Goal: Task Accomplishment & Management: Complete application form

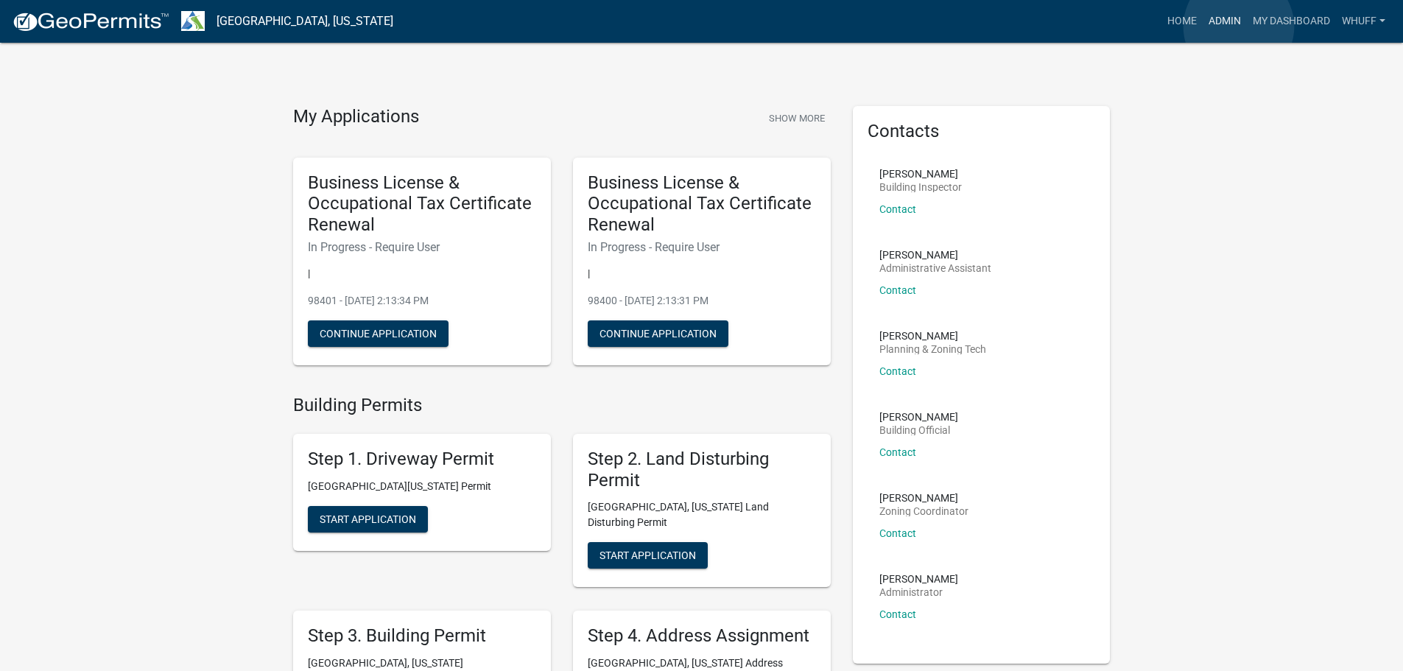
click at [1239, 27] on link "Admin" at bounding box center [1225, 21] width 44 height 28
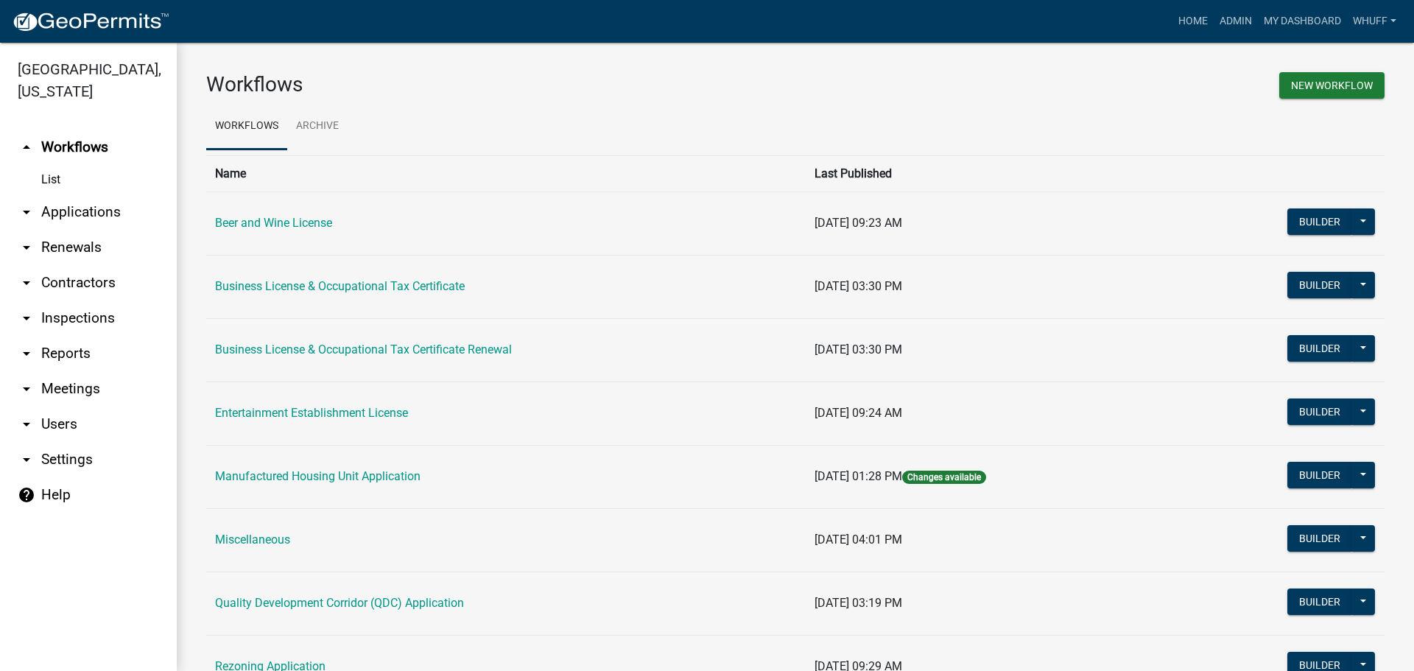
click at [63, 194] on link "arrow_drop_down Applications" at bounding box center [88, 211] width 177 height 35
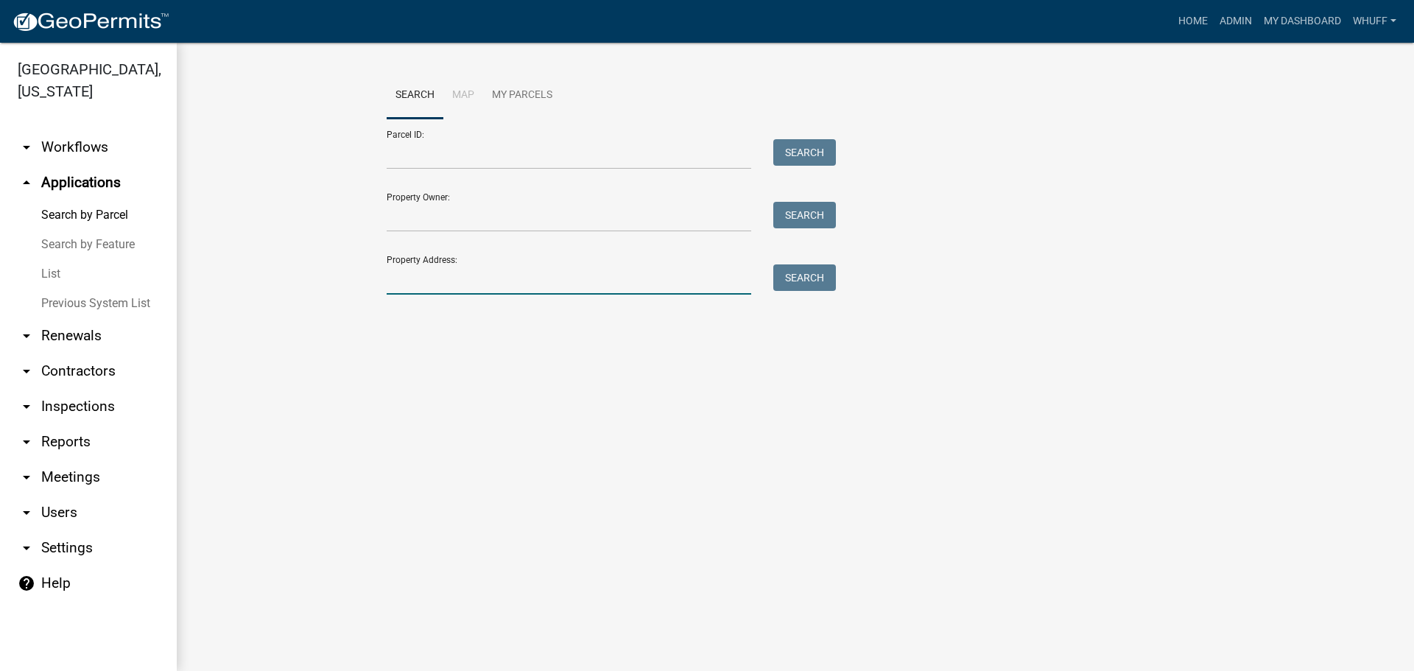
click at [610, 288] on input "Property Address:" at bounding box center [569, 279] width 365 height 30
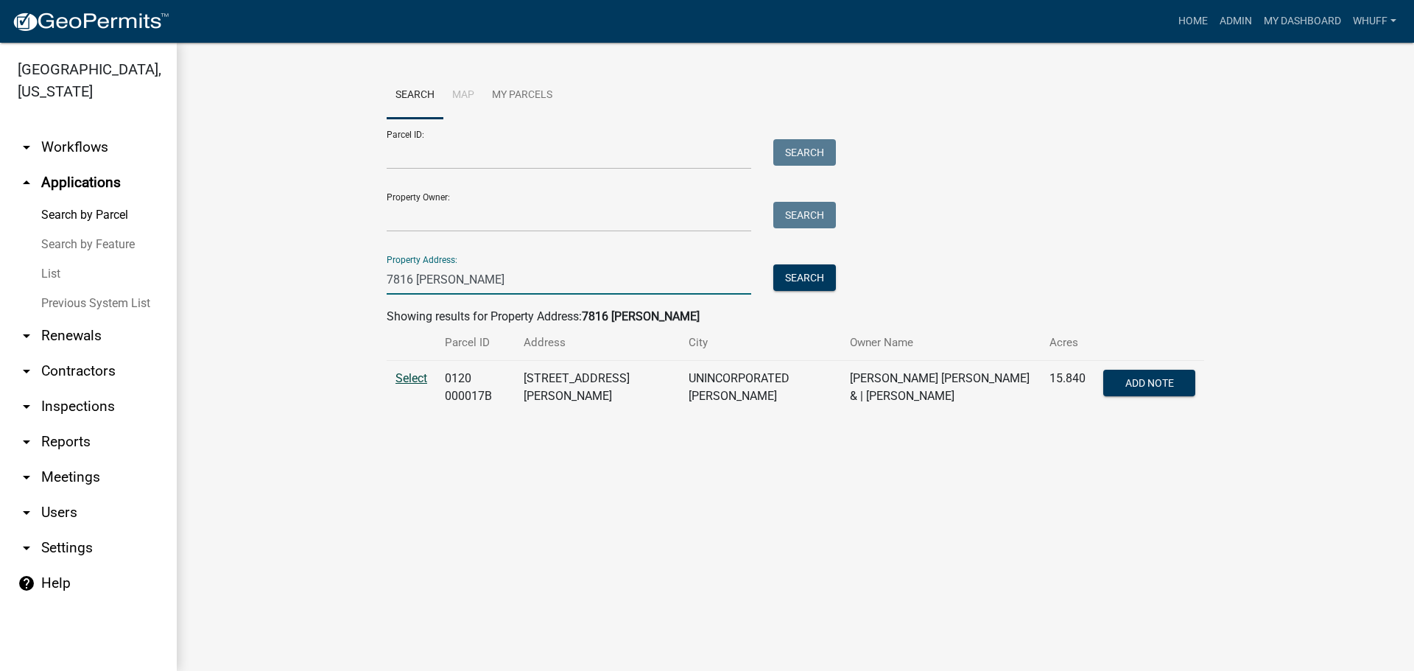
type input "7816 Hamilton"
click at [418, 381] on span "Select" at bounding box center [411, 378] width 32 height 14
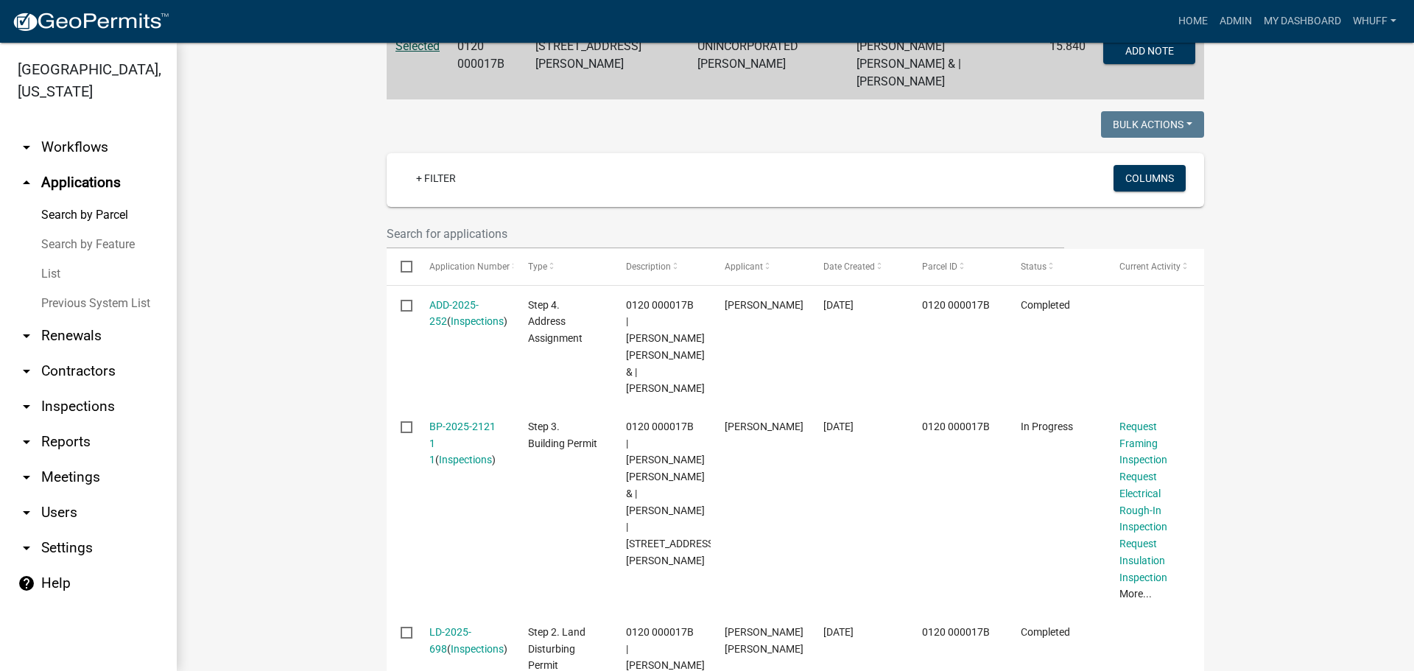
scroll to position [368, 0]
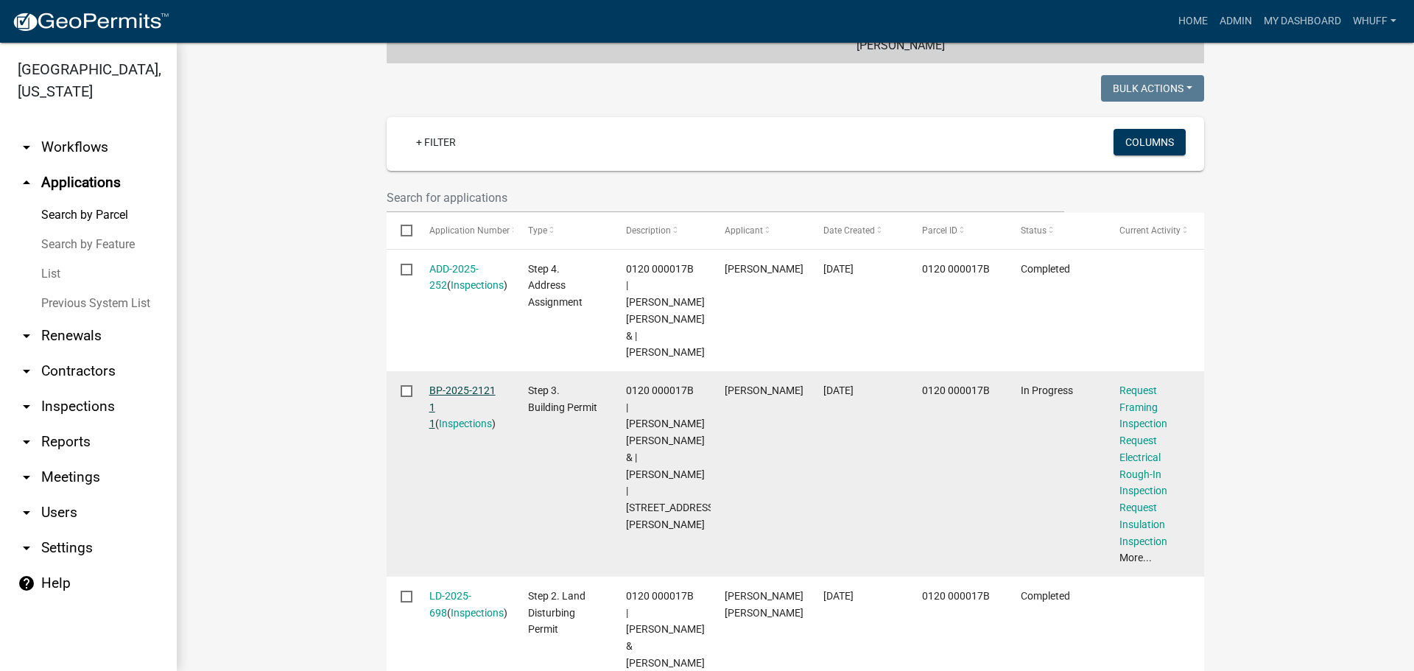
click at [441, 394] on link "BP-2025-2121 1 1" at bounding box center [462, 407] width 66 height 46
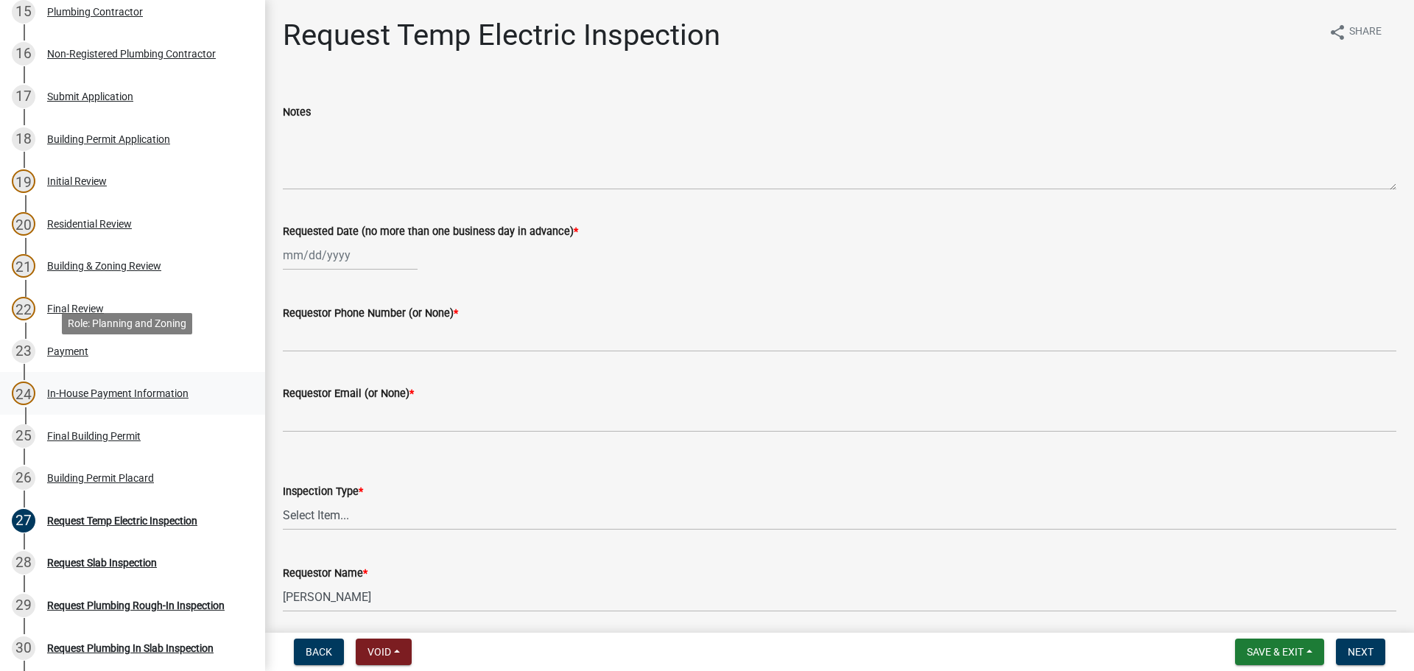
scroll to position [884, 0]
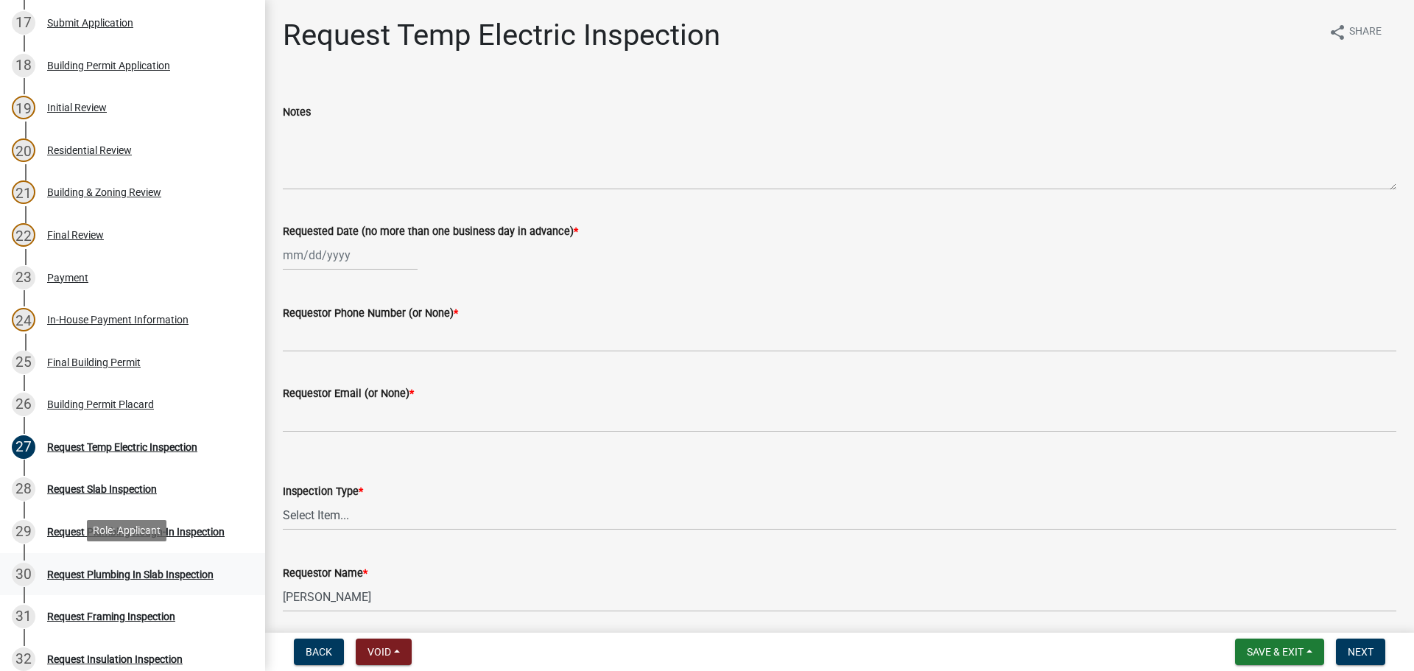
click at [184, 577] on div "30 Request Plumbing In Slab Inspection" at bounding box center [127, 575] width 230 height 24
click at [320, 253] on div at bounding box center [350, 255] width 135 height 30
select select "10"
select select "2025"
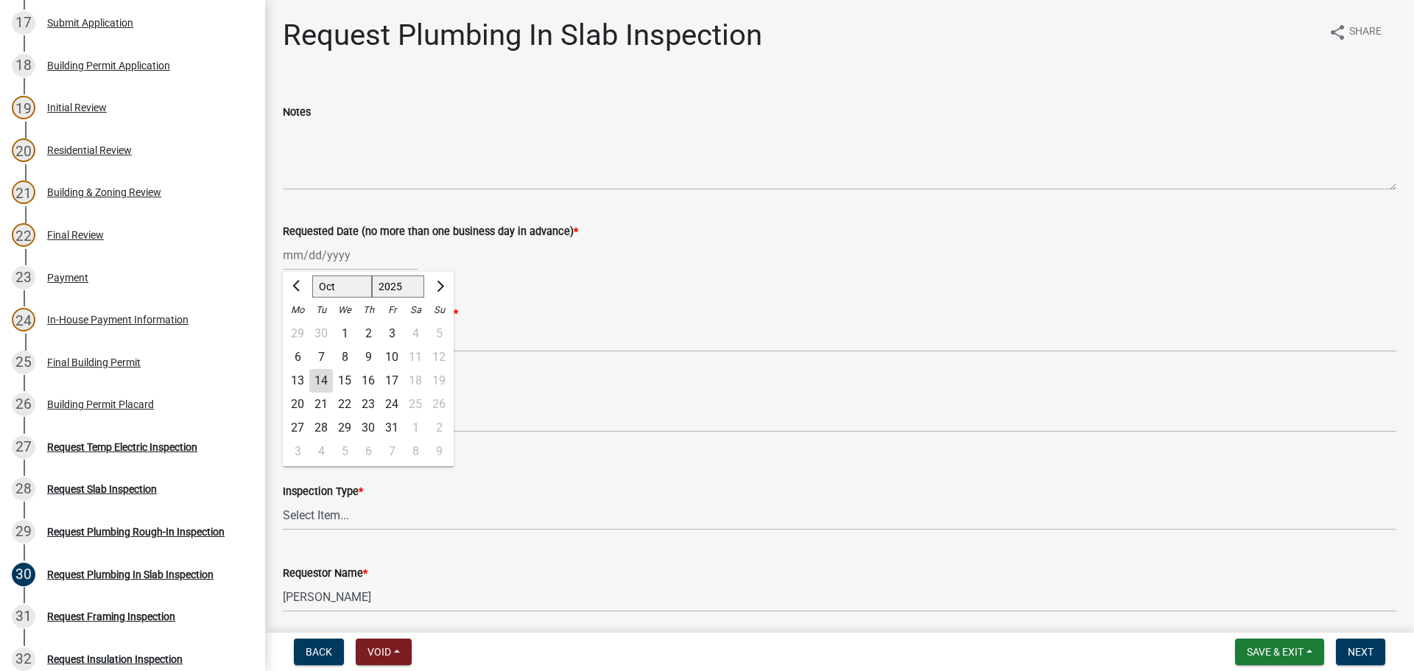
click at [328, 380] on div "14" at bounding box center [321, 381] width 24 height 24
type input "10/14/2025"
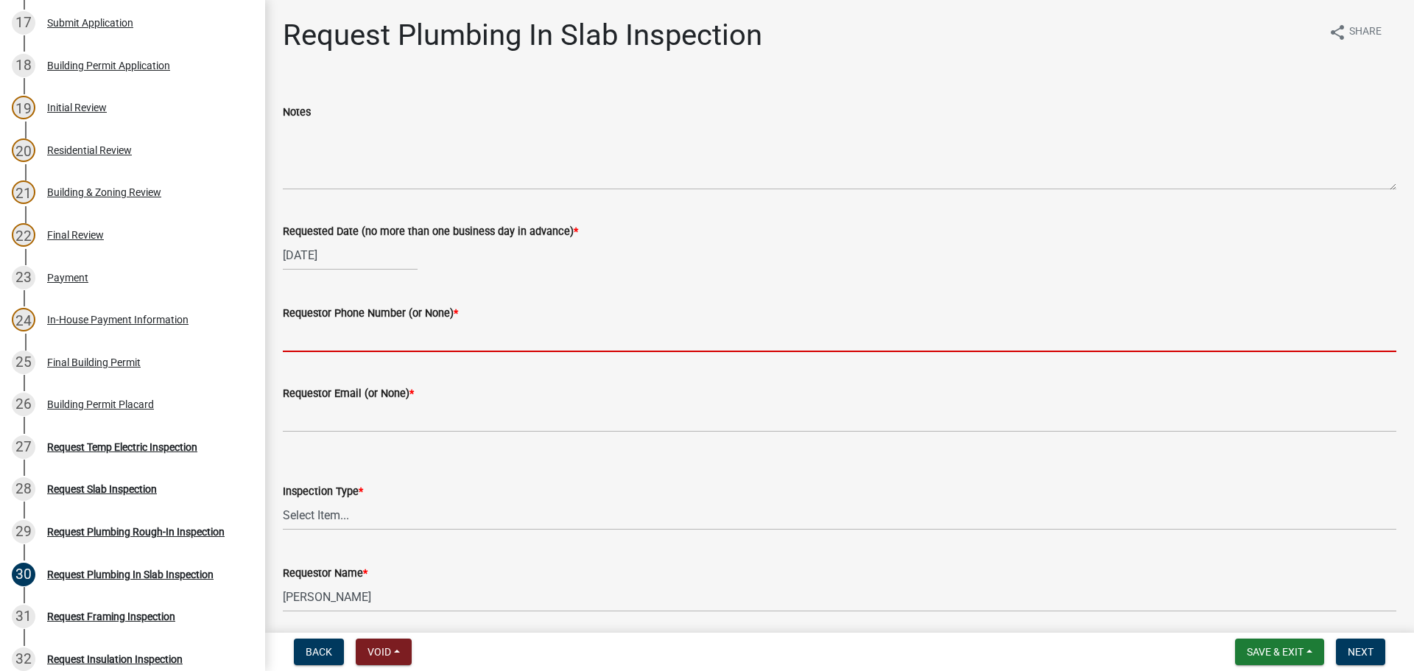
click at [380, 338] on input "Requestor Phone Number (or None) *" at bounding box center [840, 337] width 1114 height 30
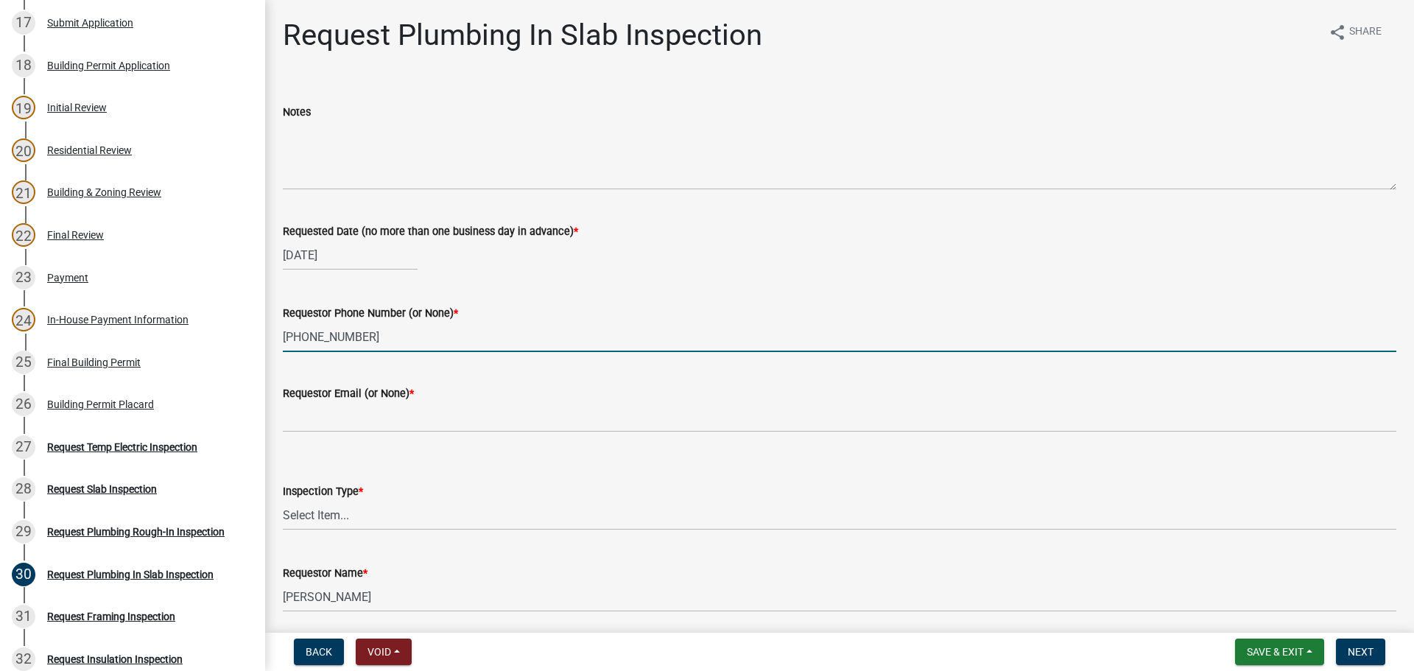
type input "706-341-2273"
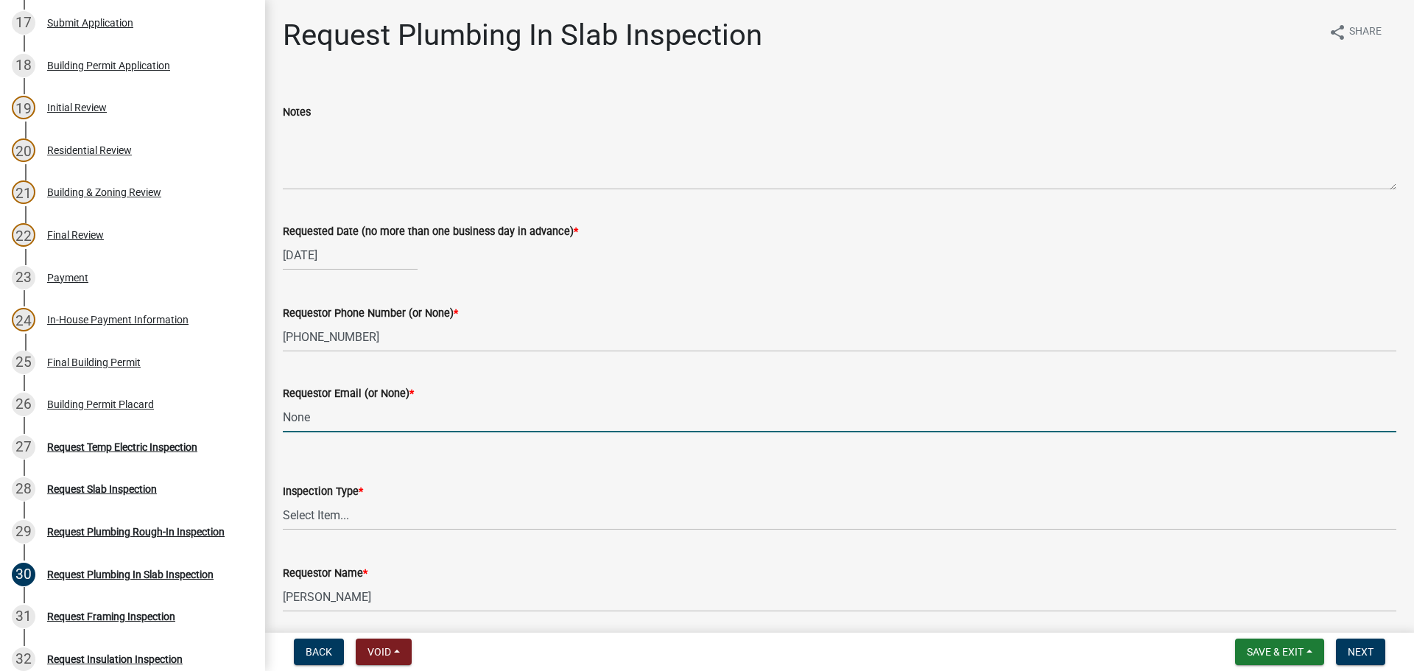
type input "None"
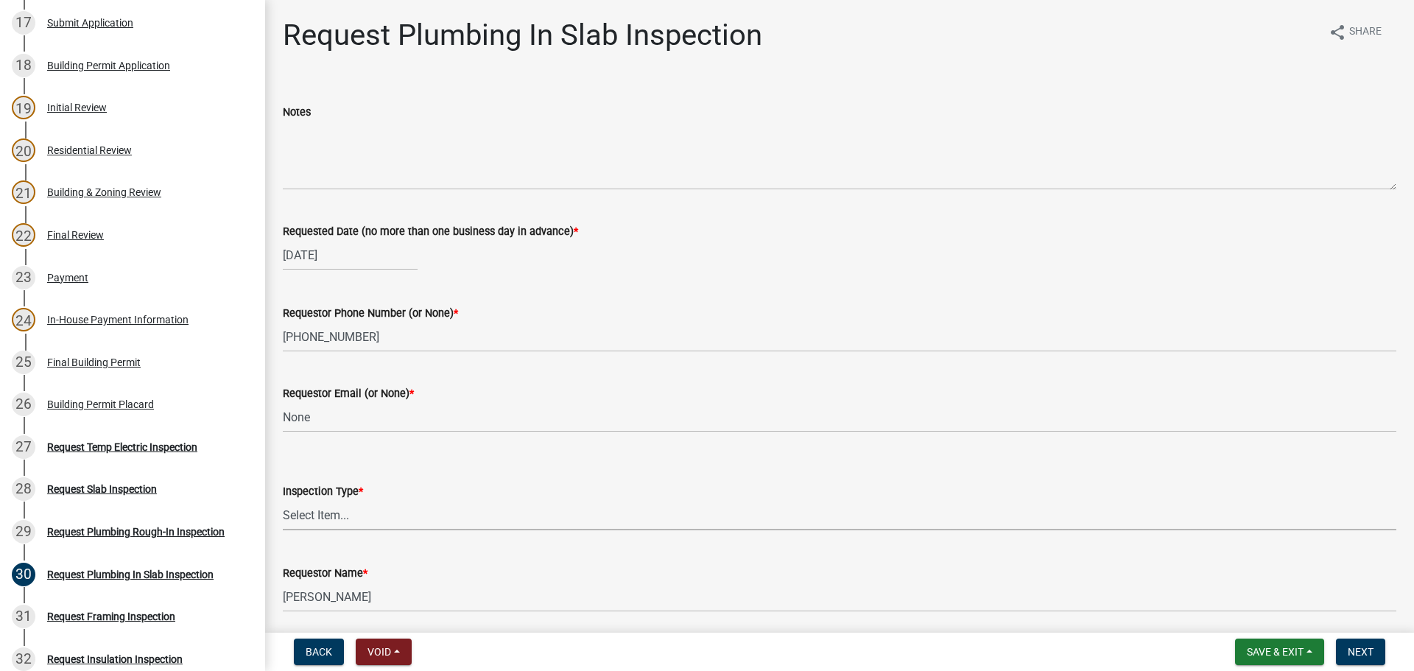
click at [351, 518] on select "Select Item... Plumbing In Slab" at bounding box center [840, 515] width 1114 height 30
click at [283, 500] on select "Select Item... Plumbing In Slab" at bounding box center [840, 515] width 1114 height 30
select select "0ba09e3c-889e-4090-ba6e-bf435437813b"
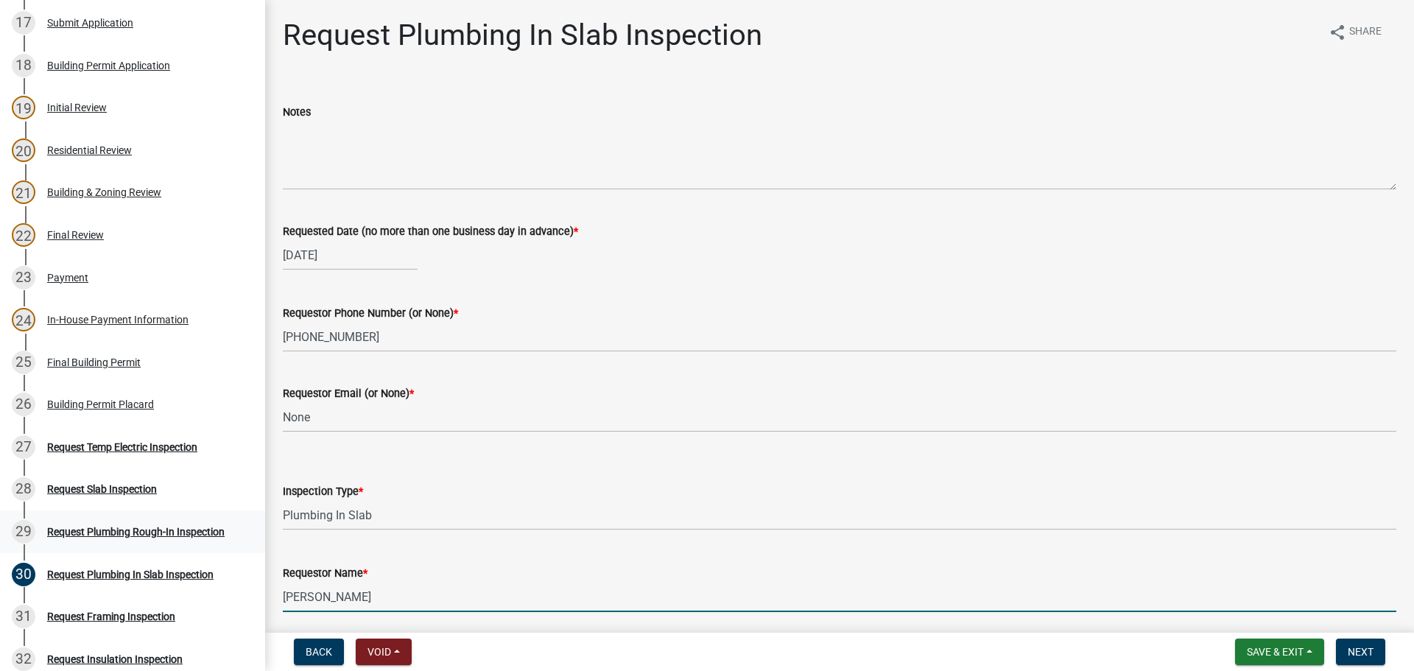
drag, startPoint x: 402, startPoint y: 597, endPoint x: 0, endPoint y: 541, distance: 406.0
click at [0, 541] on div "Step 3. Building Permit BP-2025-2121 Edit View Summary Notes Show emails 1 Intr…" at bounding box center [707, 335] width 1414 height 671
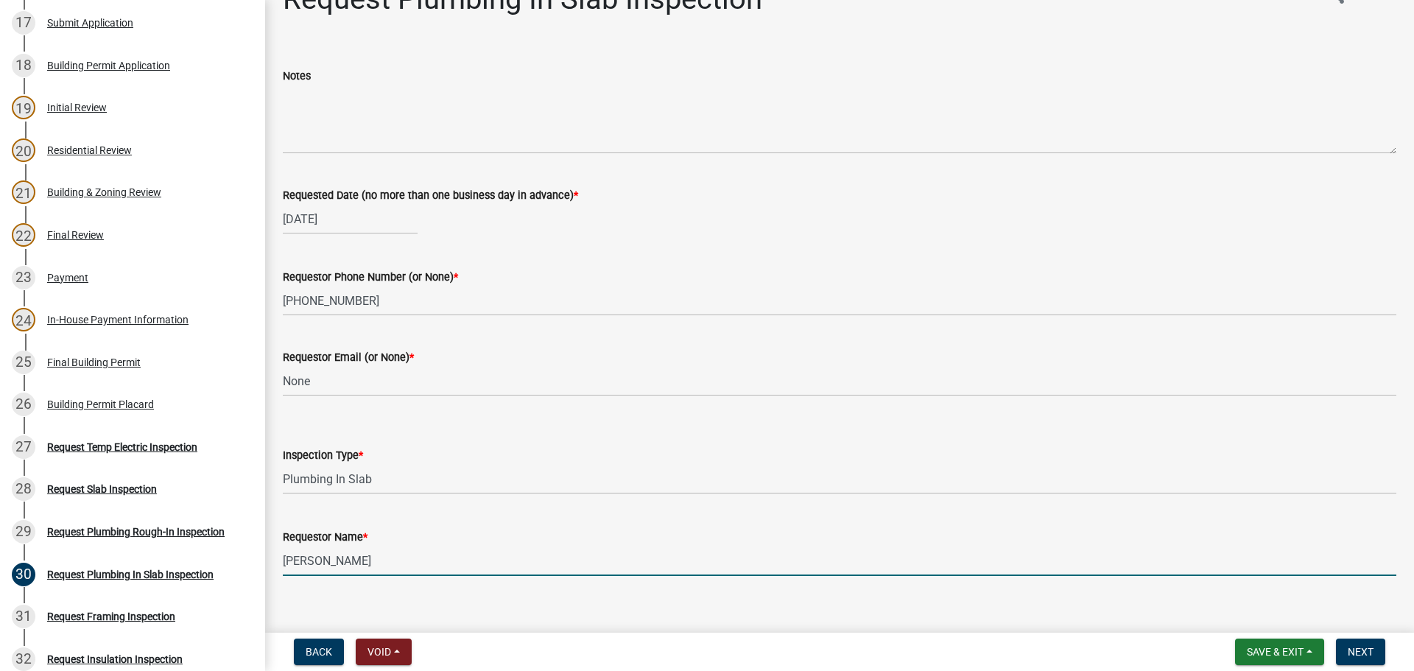
scroll to position [55, 0]
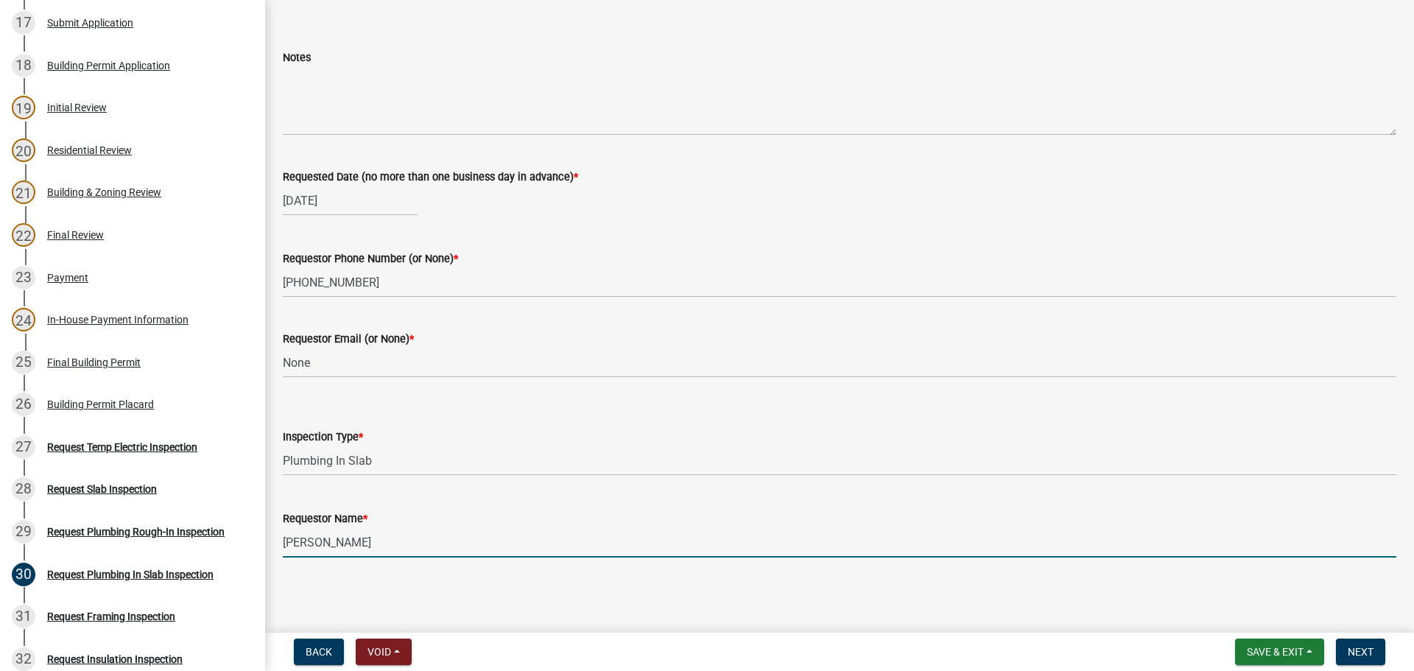
type input "Douglas Smith"
drag, startPoint x: 1039, startPoint y: 605, endPoint x: 1213, endPoint y: 614, distance: 174.0
click at [1041, 605] on main "Request Plumbing In Slab Inspection share Share Notes Requested Date (no more t…" at bounding box center [839, 313] width 1149 height 627
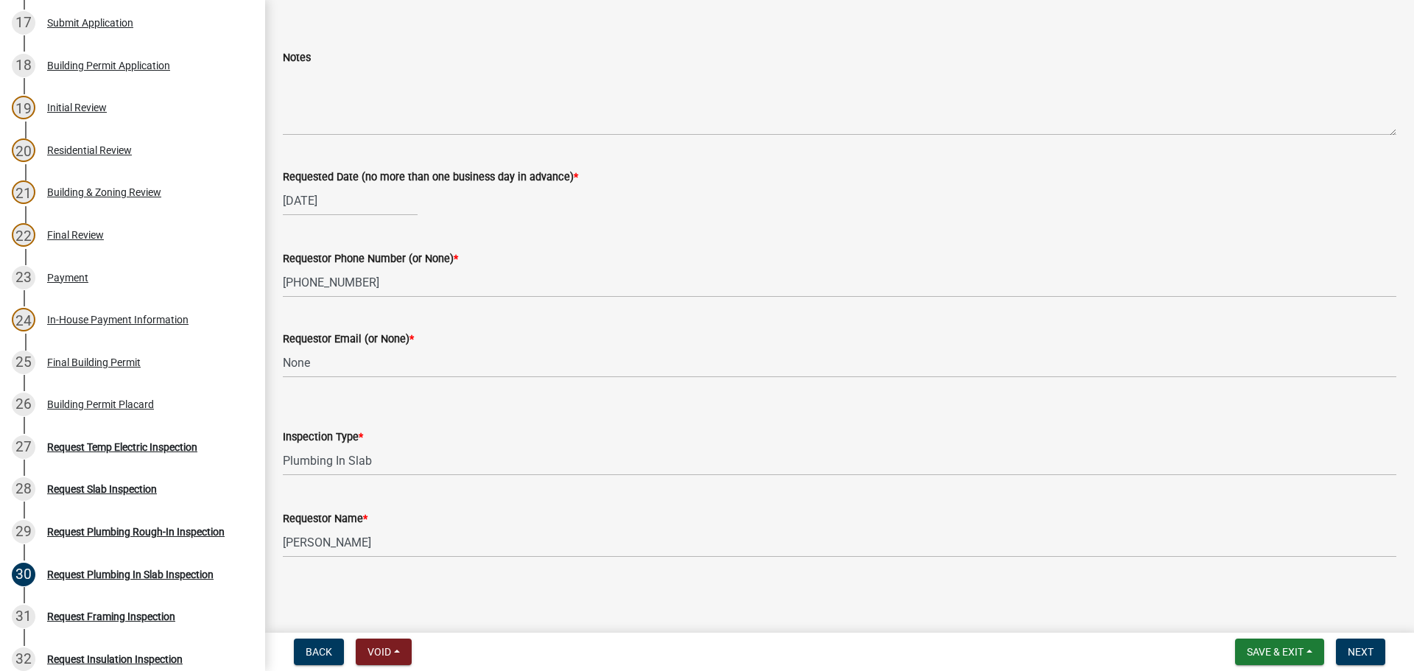
drag, startPoint x: 1229, startPoint y: 611, endPoint x: 1401, endPoint y: 636, distance: 173.5
click at [1234, 611] on main "Request Plumbing In Slab Inspection share Share Notes Requested Date (no more t…" at bounding box center [839, 313] width 1149 height 627
click at [1364, 655] on span "Next" at bounding box center [1361, 652] width 26 height 12
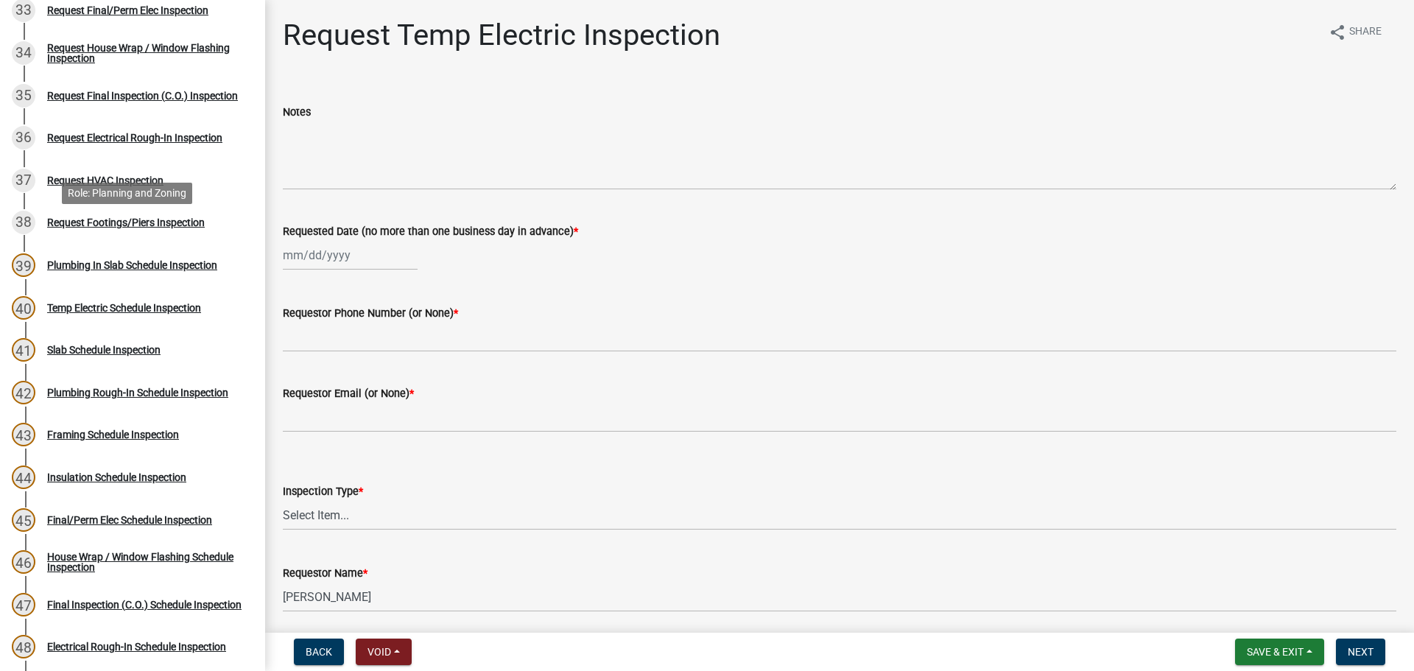
scroll to position [1694, 0]
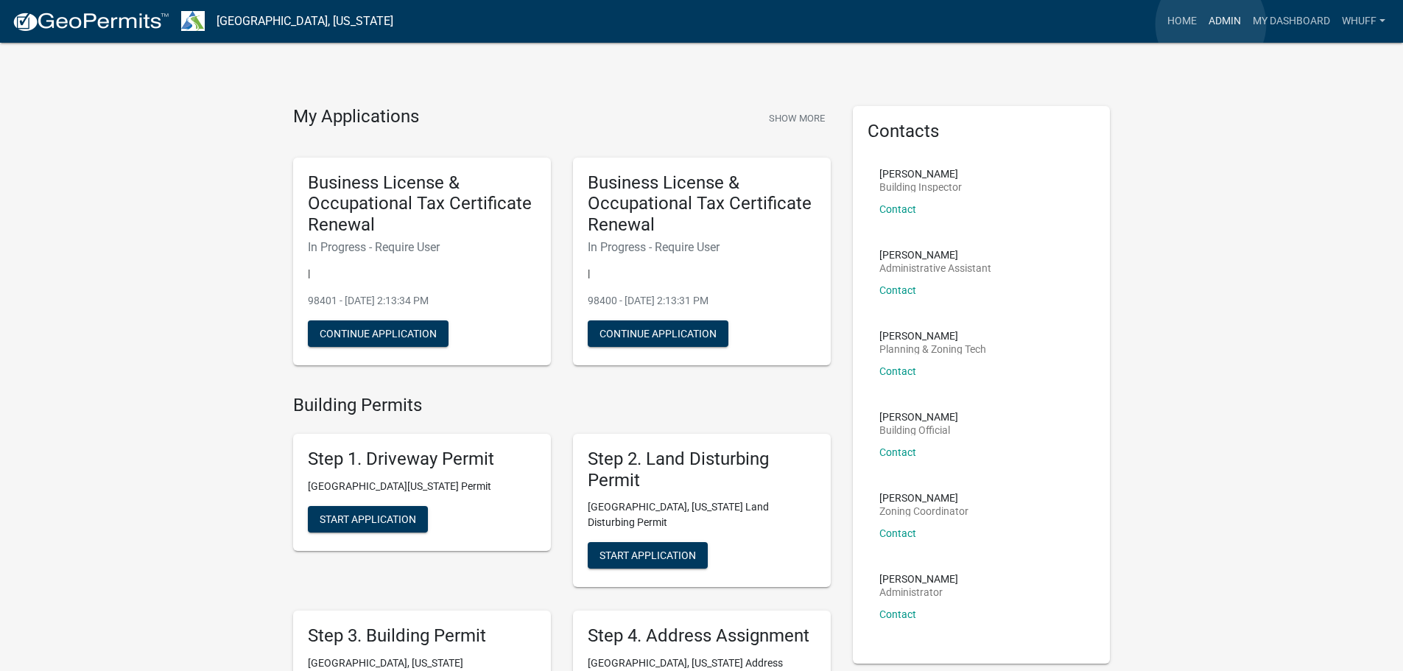
click at [1211, 24] on link "Admin" at bounding box center [1225, 21] width 44 height 28
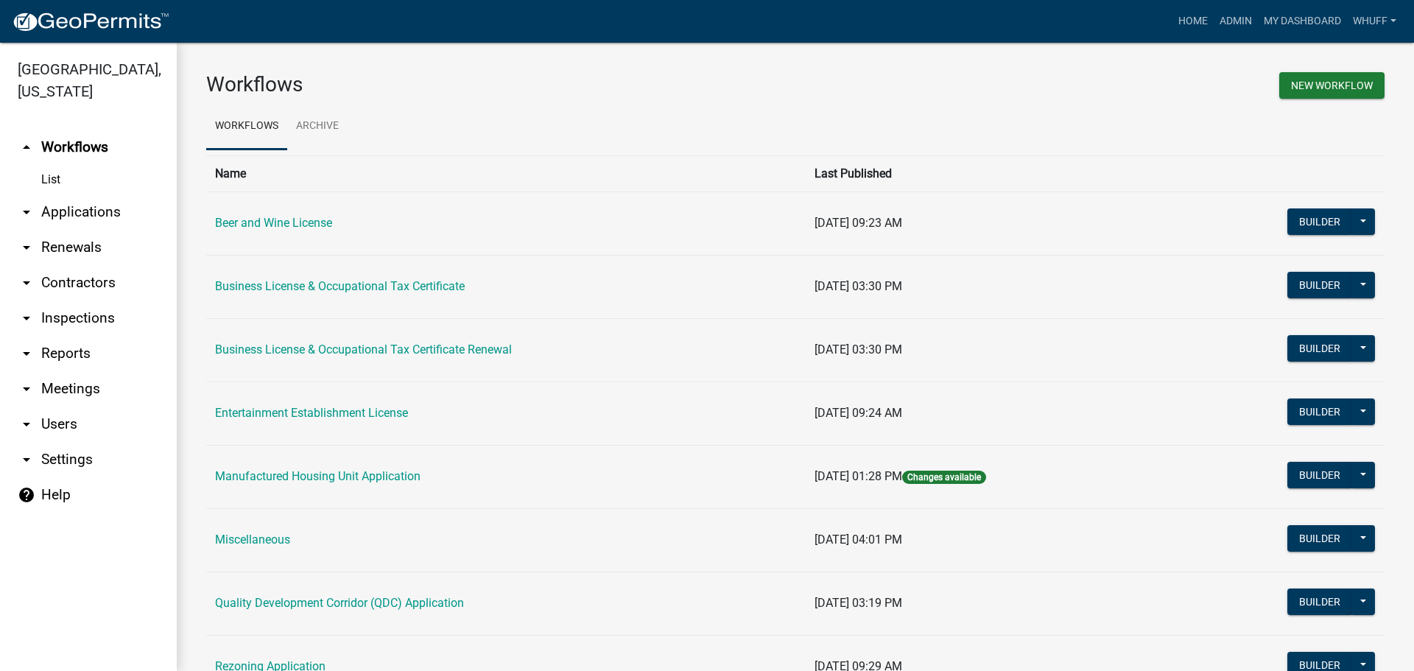
click at [55, 194] on link "arrow_drop_down Applications" at bounding box center [88, 211] width 177 height 35
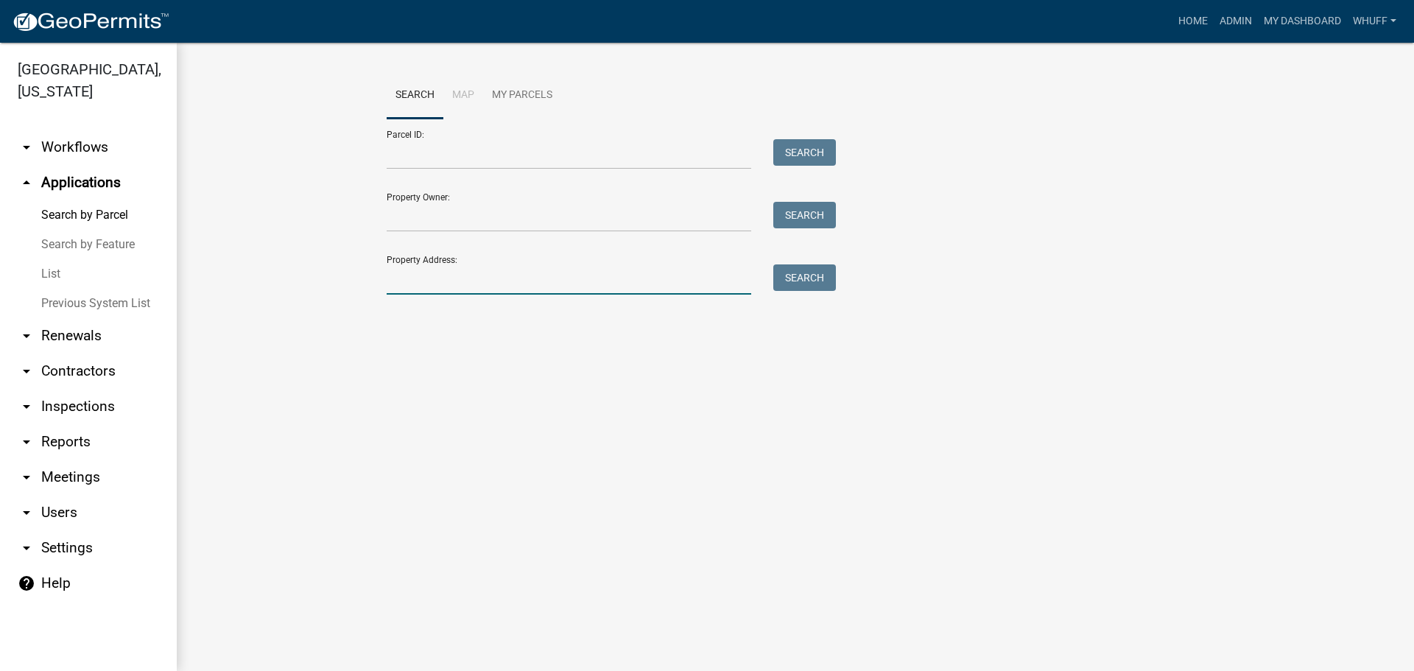
click at [473, 277] on input "Property Address:" at bounding box center [569, 279] width 365 height 30
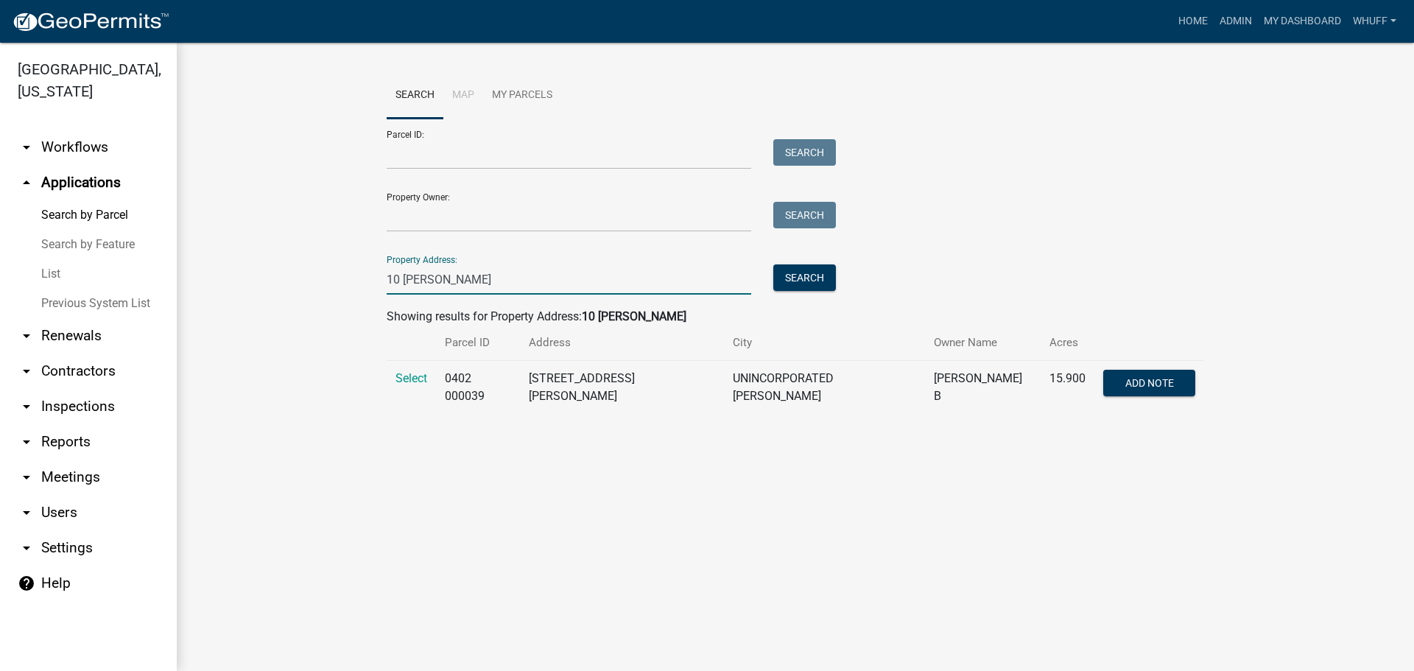
type input "10 Whitfield"
drag, startPoint x: 476, startPoint y: 514, endPoint x: 409, endPoint y: 378, distance: 151.8
click at [467, 495] on main "Search Map My Parcels Parcel ID: Search Property Owner: Search Property Address…" at bounding box center [795, 357] width 1237 height 628
click at [406, 382] on span "Select" at bounding box center [411, 378] width 32 height 14
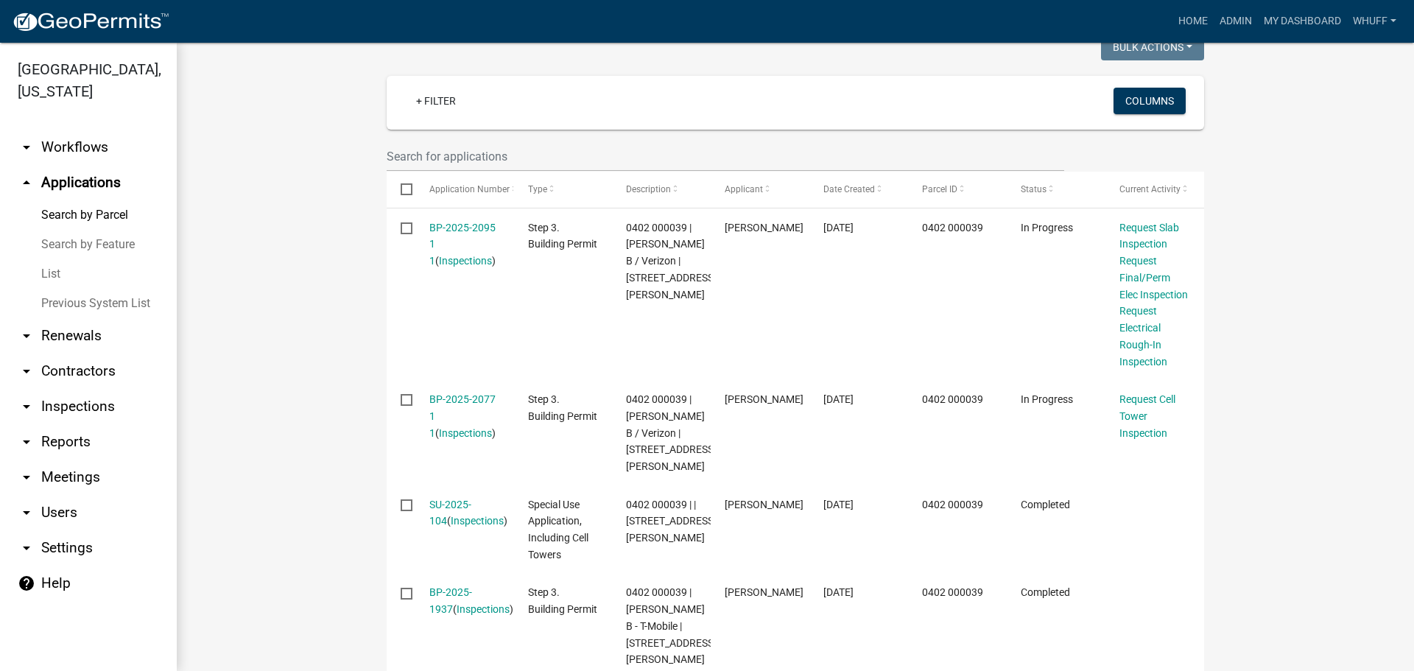
scroll to position [368, 0]
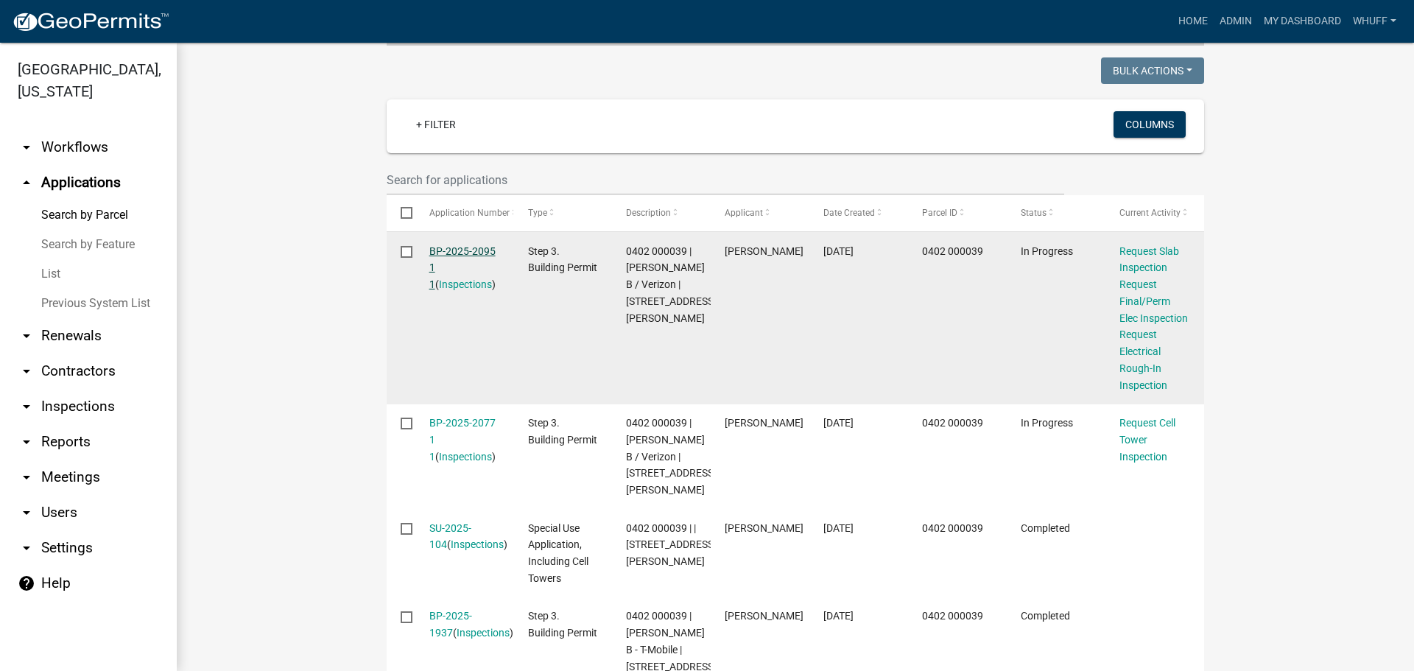
drag, startPoint x: 464, startPoint y: 237, endPoint x: 454, endPoint y: 241, distance: 10.9
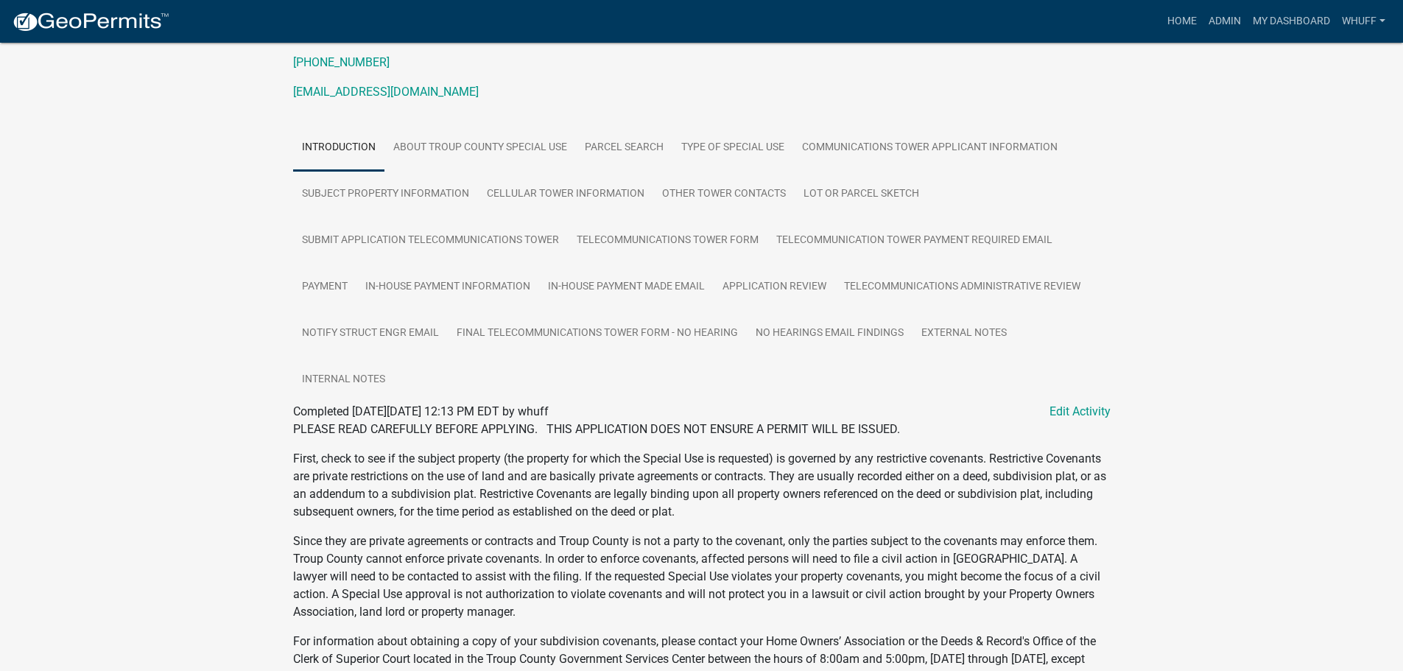
scroll to position [221, 0]
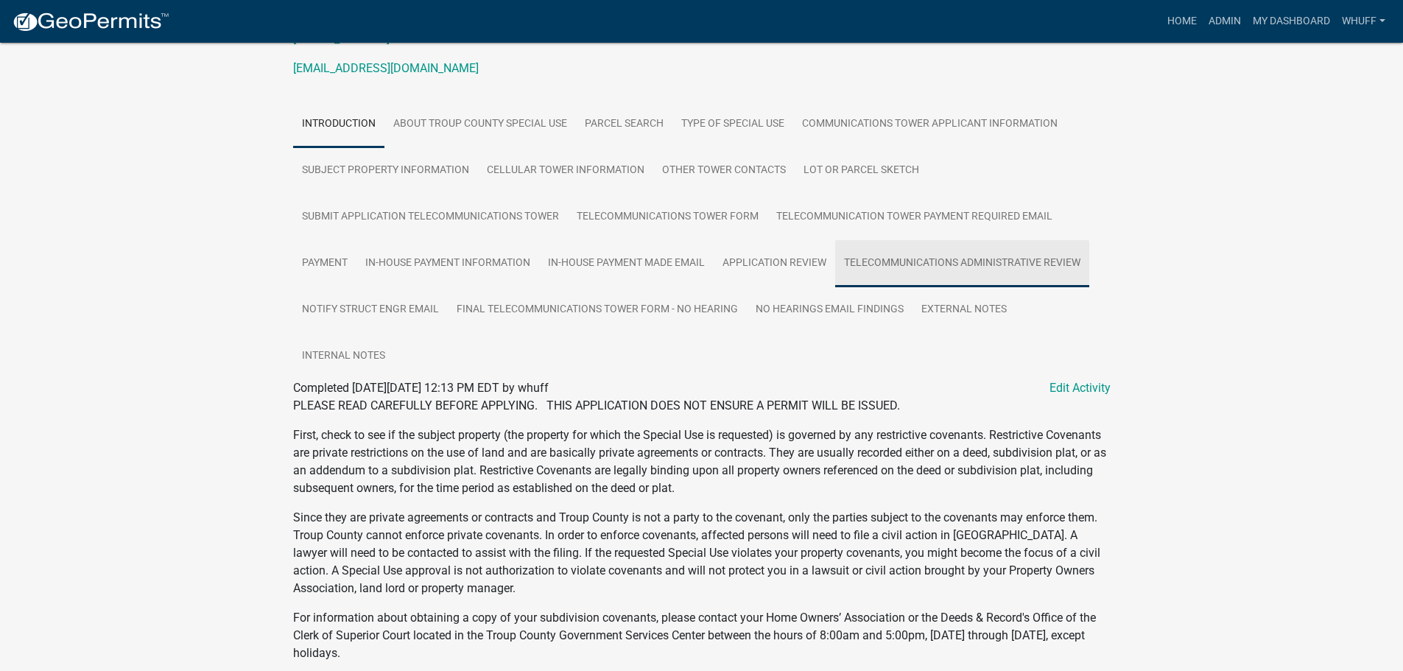
click at [913, 270] on link "Telecommunications Administrative Review" at bounding box center [962, 263] width 254 height 47
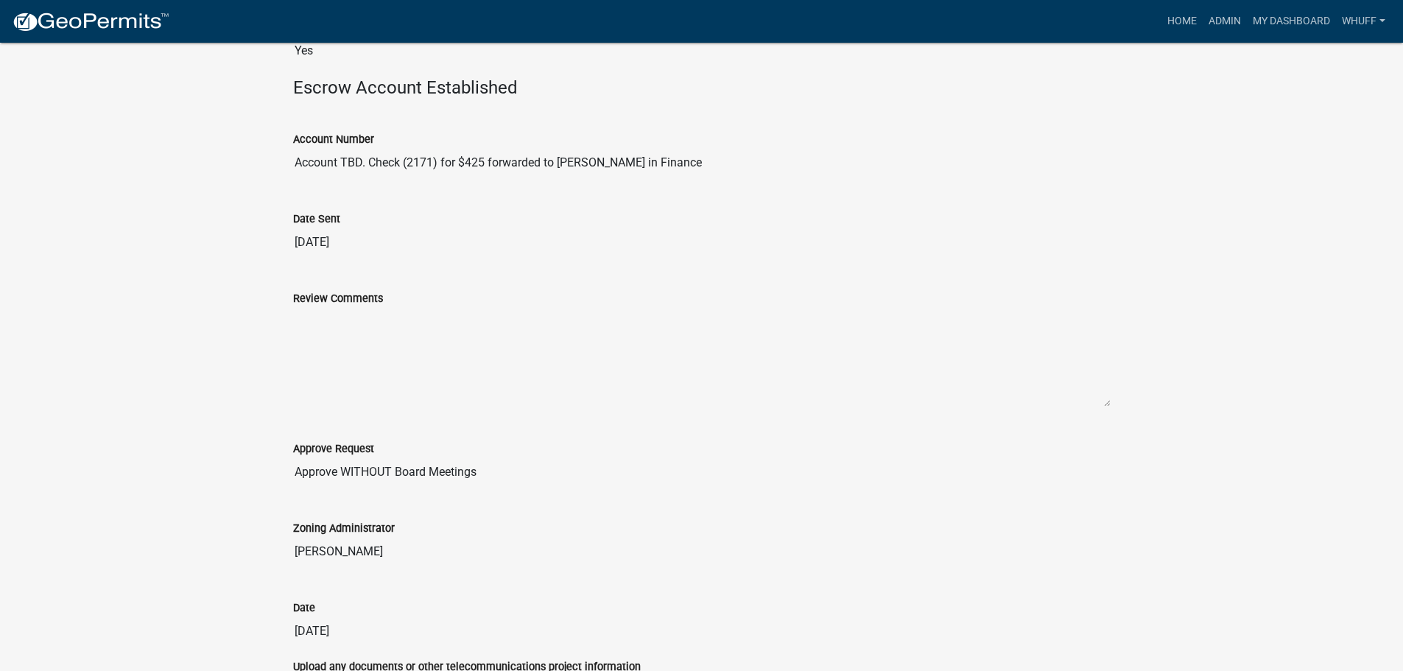
scroll to position [851, 0]
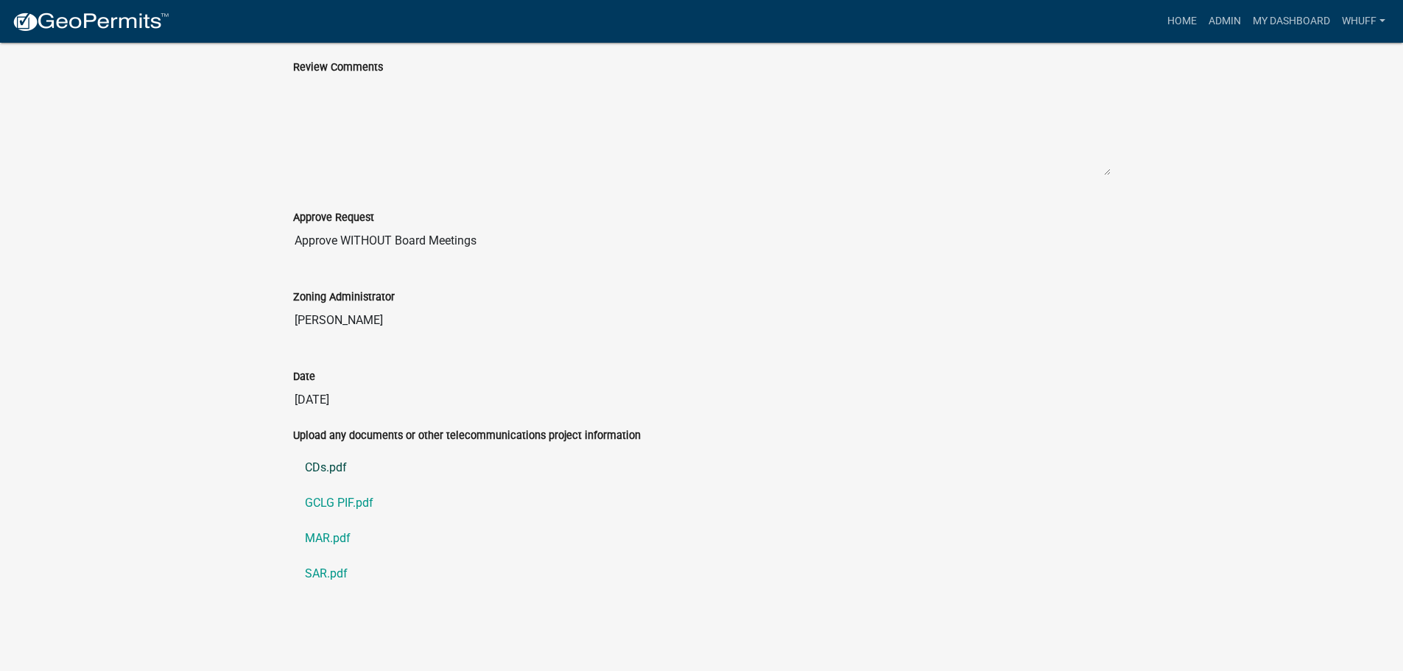
click at [323, 472] on link "CDs.pdf" at bounding box center [702, 467] width 818 height 35
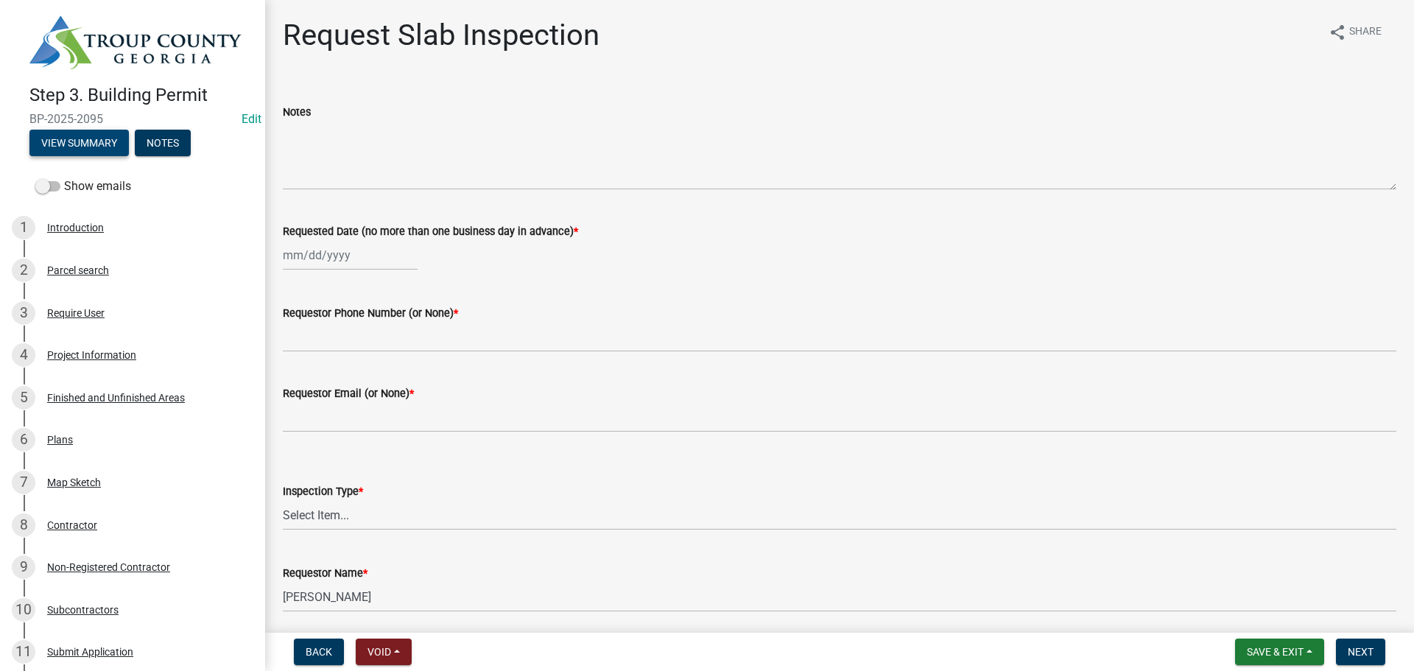
click at [105, 144] on button "View Summary" at bounding box center [78, 143] width 99 height 27
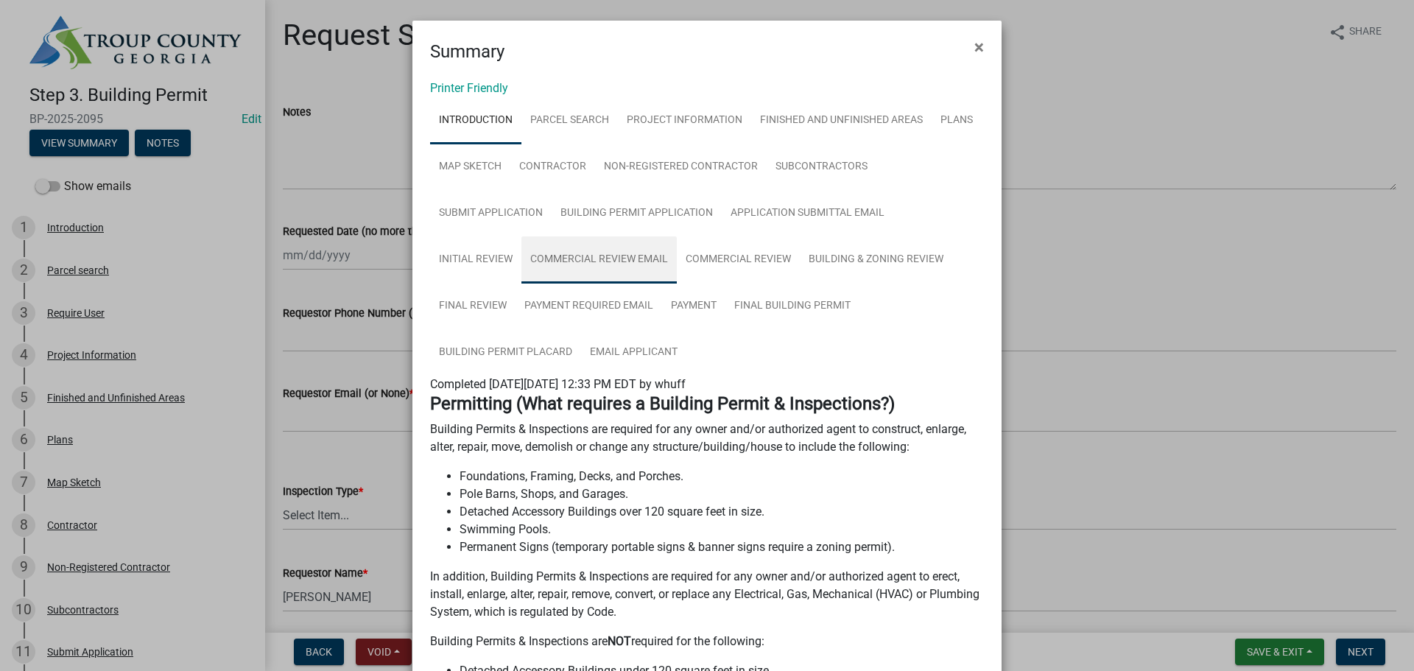
click at [521, 270] on link "Commercial Review Email" at bounding box center [598, 259] width 155 height 47
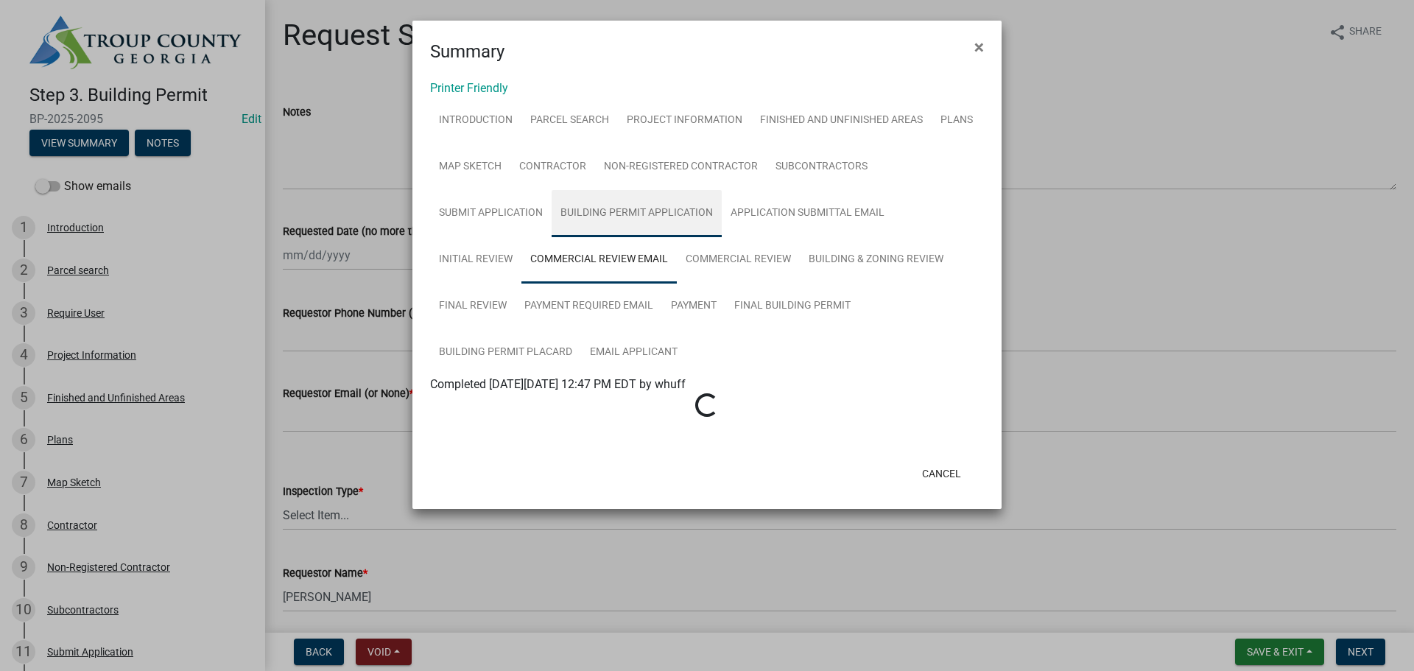
click at [622, 198] on link "Building Permit Application" at bounding box center [637, 213] width 170 height 47
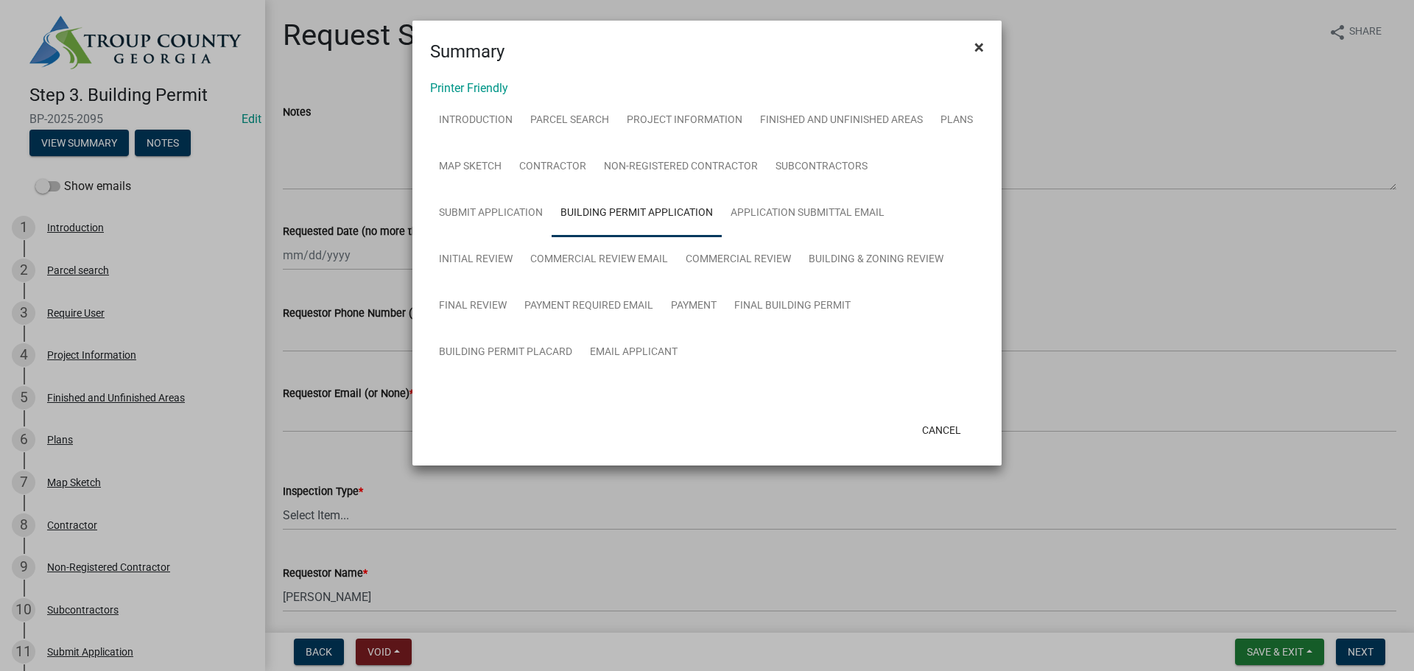
click at [974, 49] on span "×" at bounding box center [979, 47] width 10 height 21
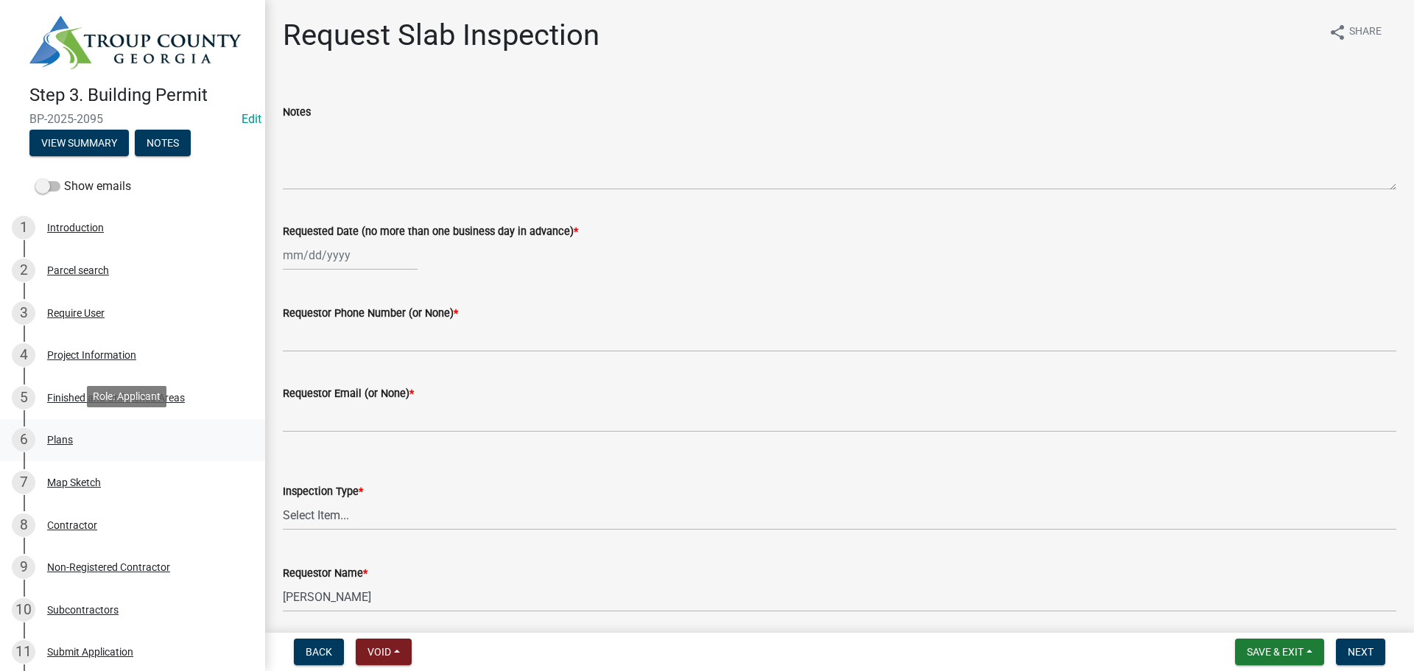
click at [74, 432] on div "6 Plans" at bounding box center [127, 440] width 230 height 24
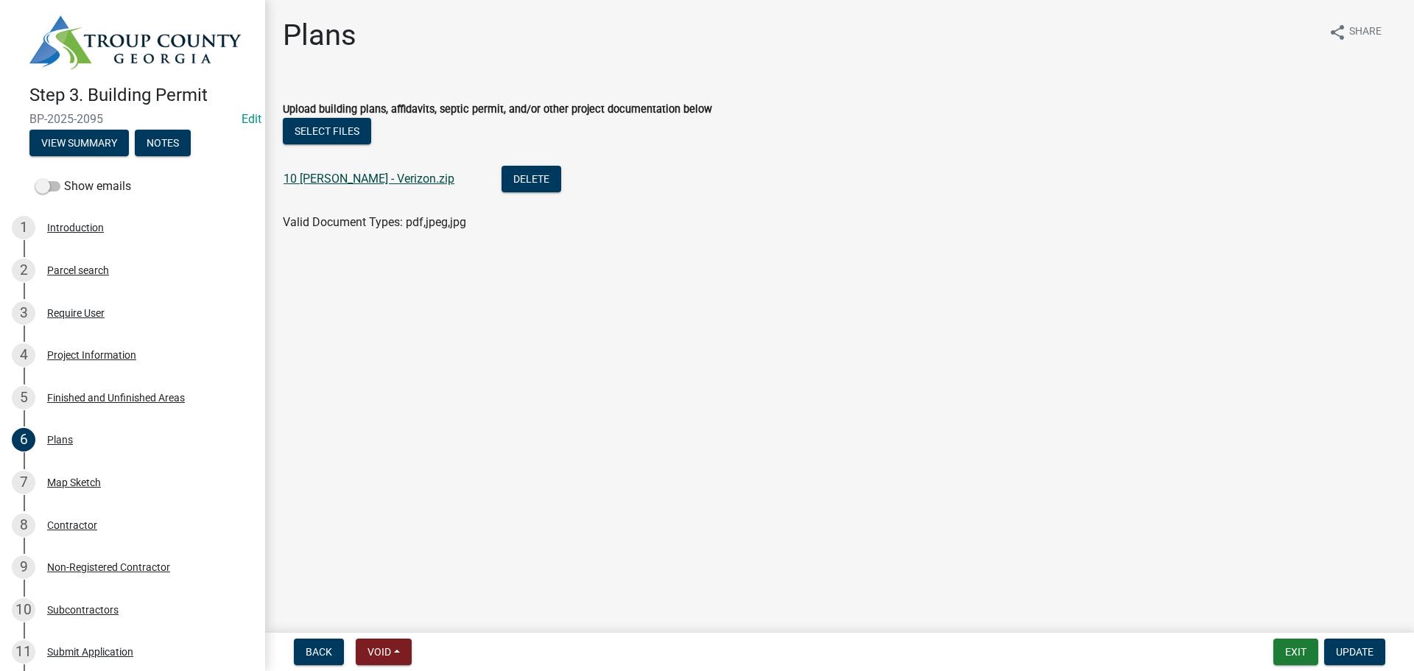
click at [342, 176] on link "10 [PERSON_NAME] - Verizon.zip" at bounding box center [369, 179] width 171 height 14
click at [872, 370] on main "Plans share Share Upload building plans, affidavits, septic permit, and/or othe…" at bounding box center [839, 313] width 1149 height 627
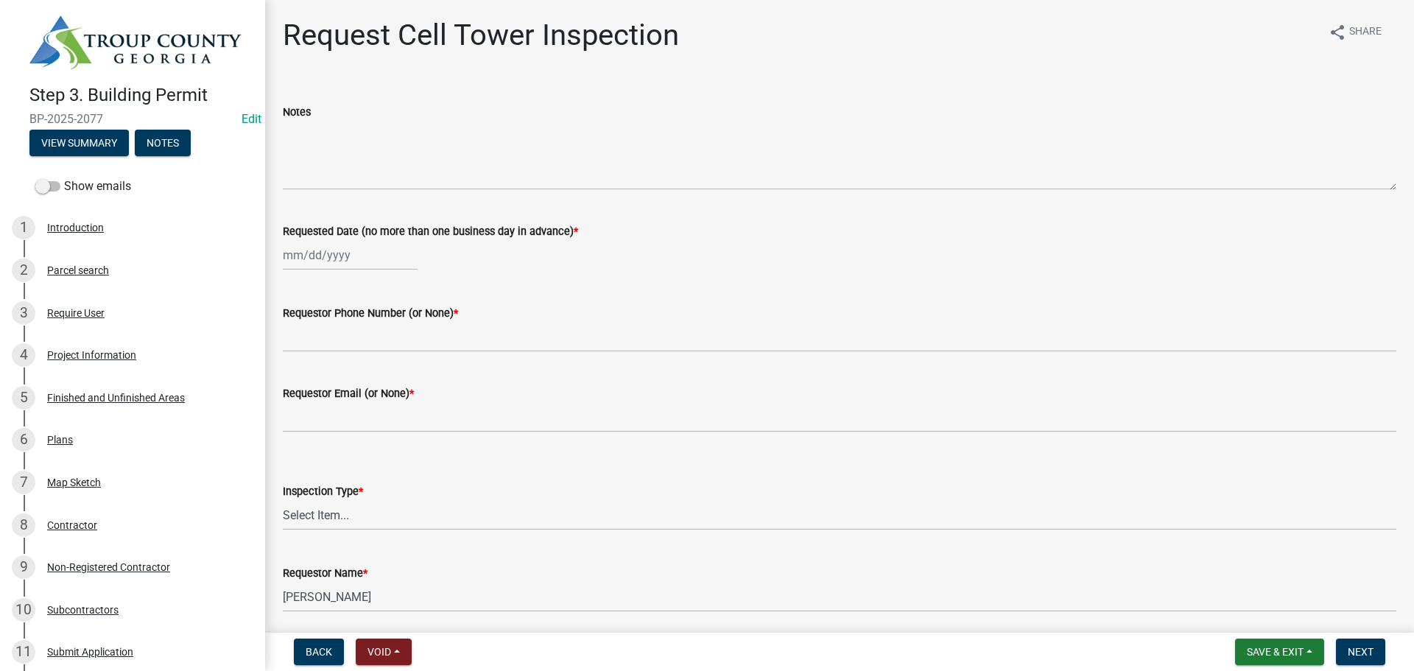
click at [331, 254] on div at bounding box center [350, 255] width 135 height 30
select select "10"
select select "2025"
click at [326, 382] on div "14" at bounding box center [321, 381] width 24 height 24
type input "10/14/2025"
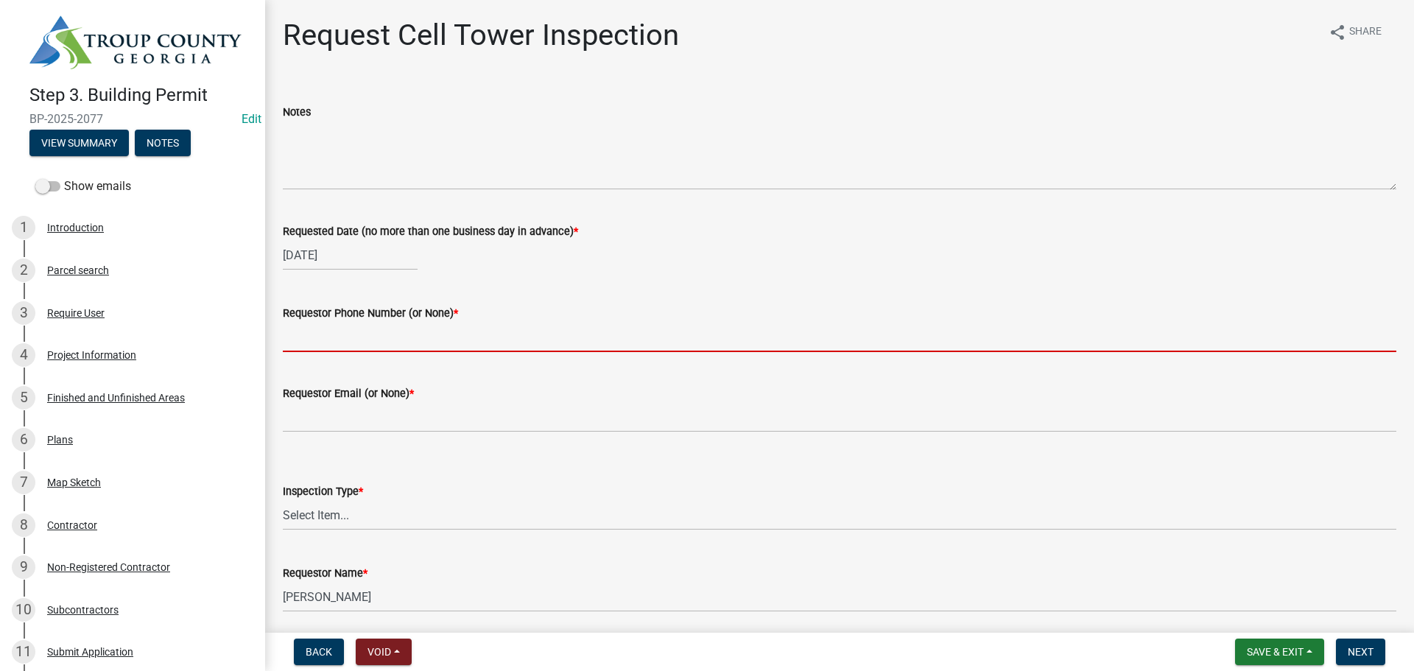
click at [359, 342] on input "Requestor Phone Number (or None) *" at bounding box center [840, 337] width 1114 height 30
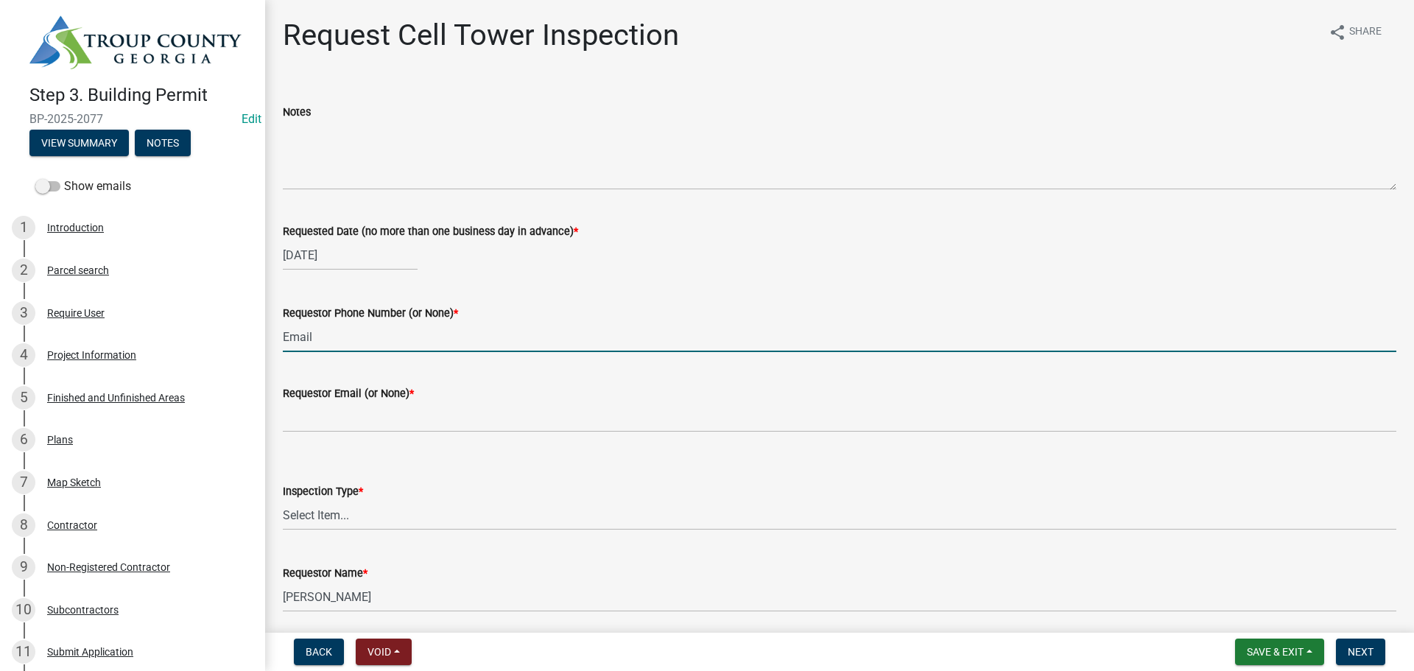
type input "Email"
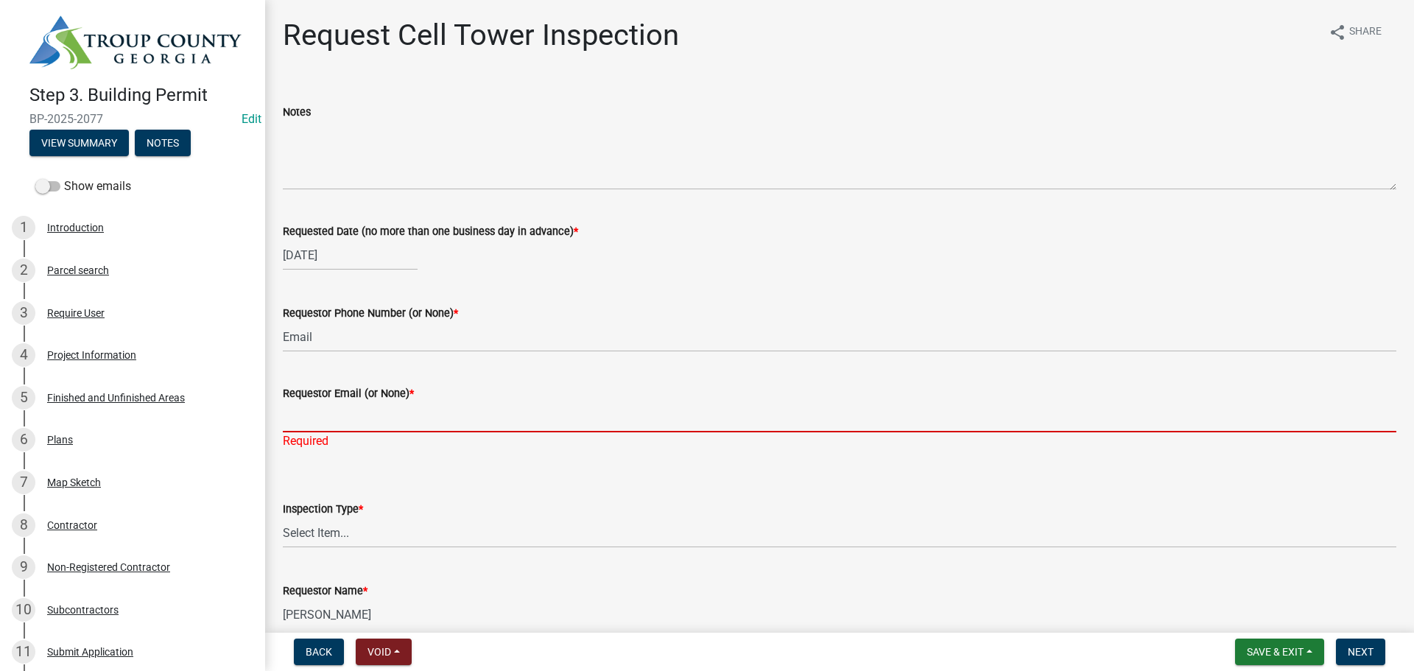
click at [477, 412] on input "Requestor Email (or None) *" at bounding box center [840, 417] width 1114 height 30
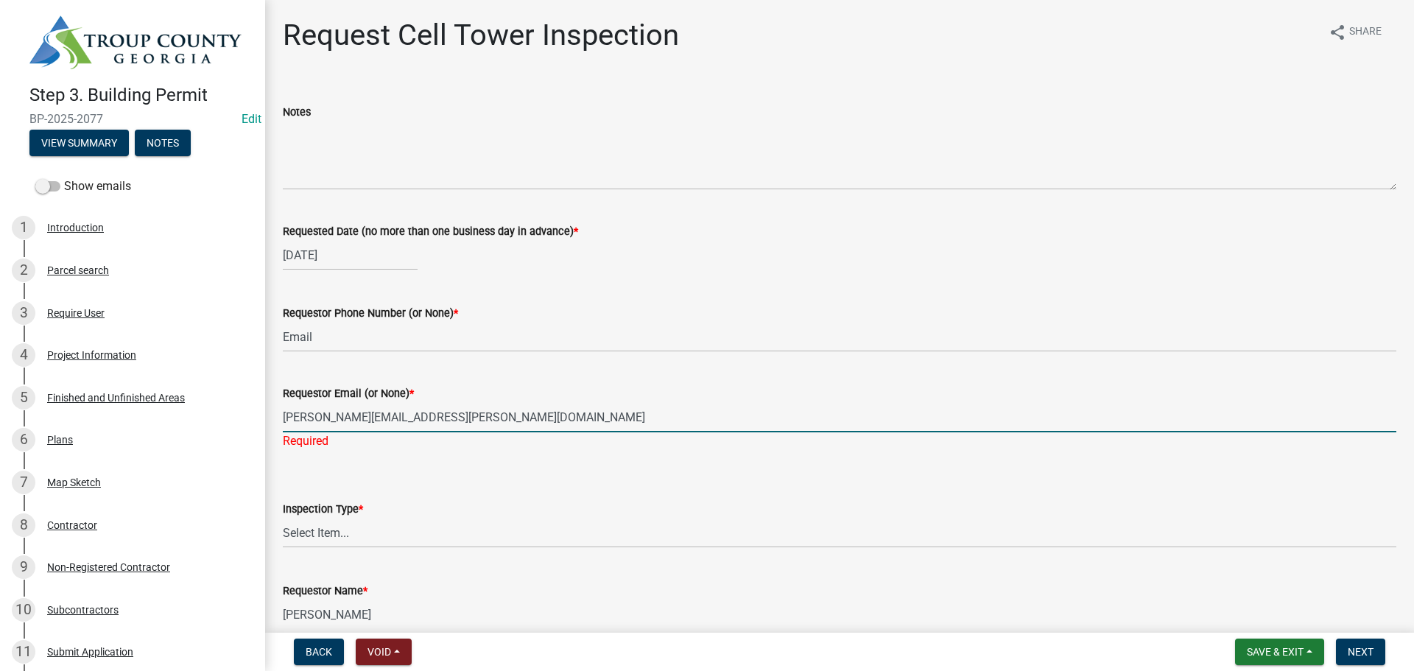
type input "anna.cook@nextedgenetworks.com"
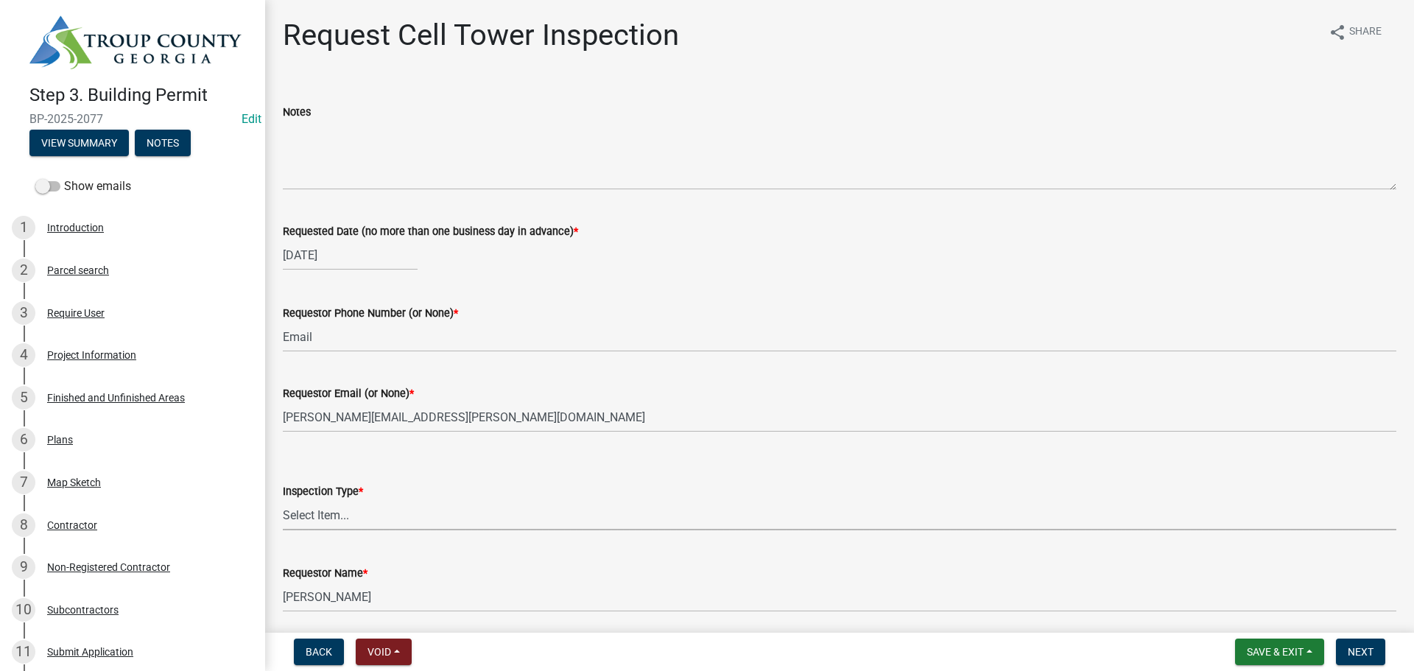
click at [396, 514] on select "Select Item... Cell Tower" at bounding box center [840, 515] width 1114 height 30
click at [283, 500] on select "Select Item... Cell Tower" at bounding box center [840, 515] width 1114 height 30
select select "7972e7e3-b558-48a6-947b-32172573a035"
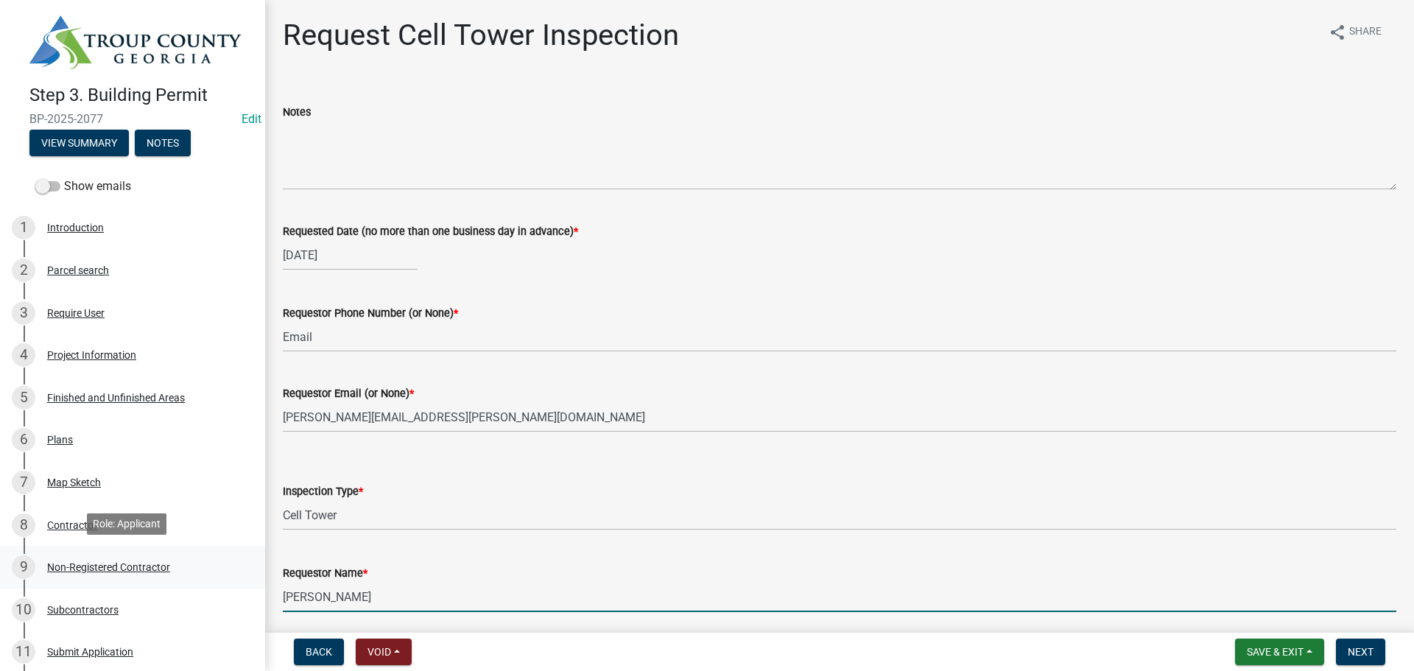
drag, startPoint x: 372, startPoint y: 602, endPoint x: 17, endPoint y: 569, distance: 356.5
click at [17, 569] on div "Step 3. Building Permit BP-2025-2077 Edit View Summary Notes Show emails 1 Intr…" at bounding box center [707, 335] width 1414 height 671
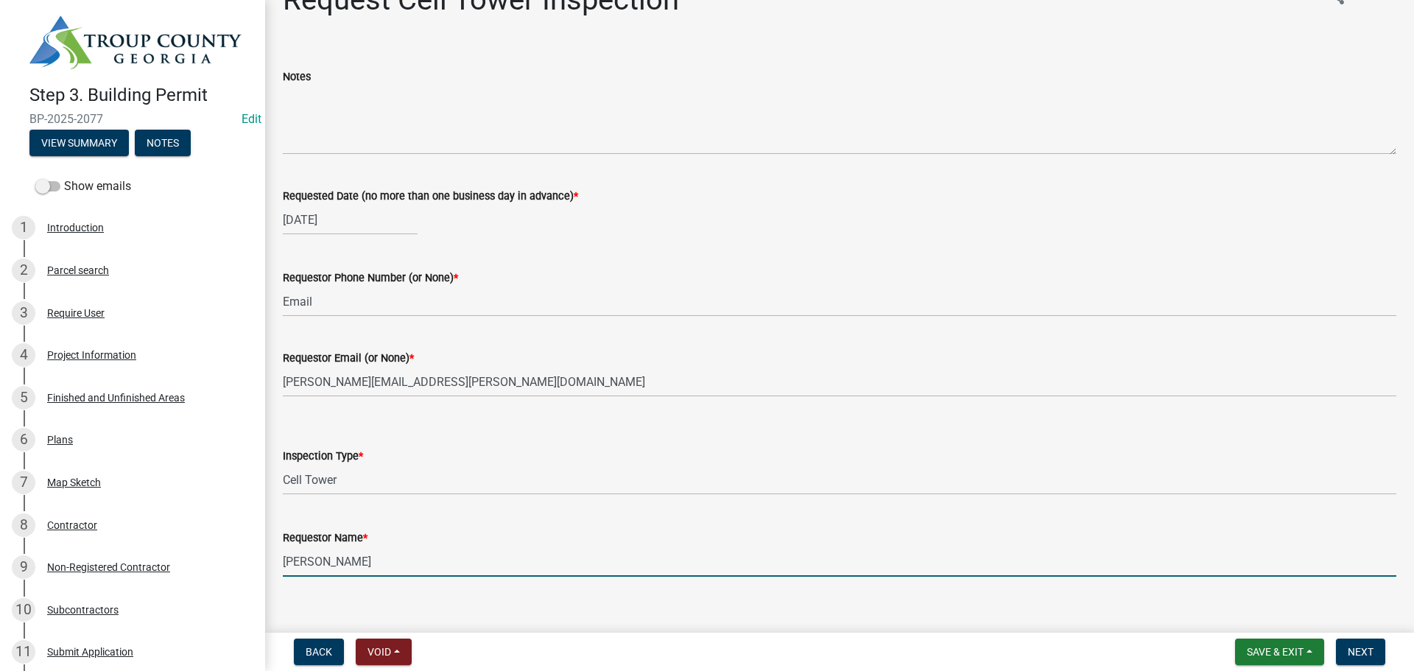
scroll to position [55, 0]
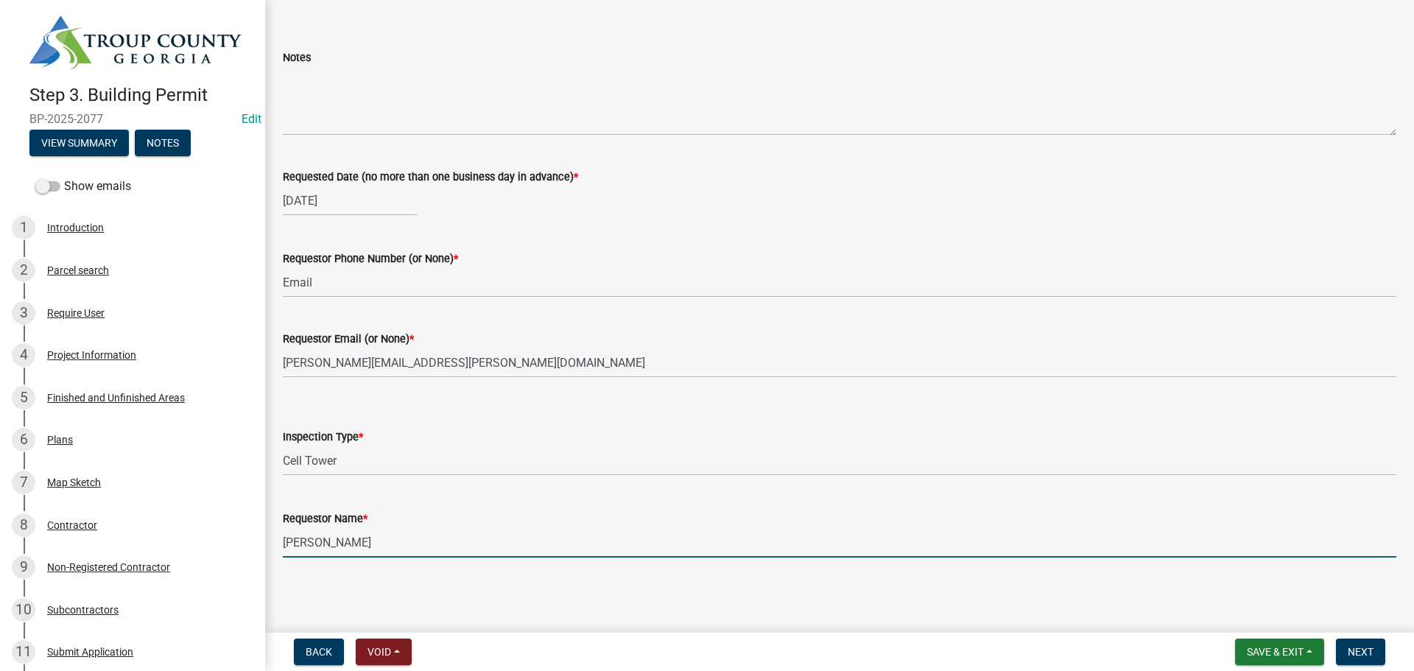
type input "Anna Cook"
click at [1312, 608] on main "Request Cell Tower Inspection share Share Notes Requested Date (no more than on…" at bounding box center [839, 313] width 1149 height 627
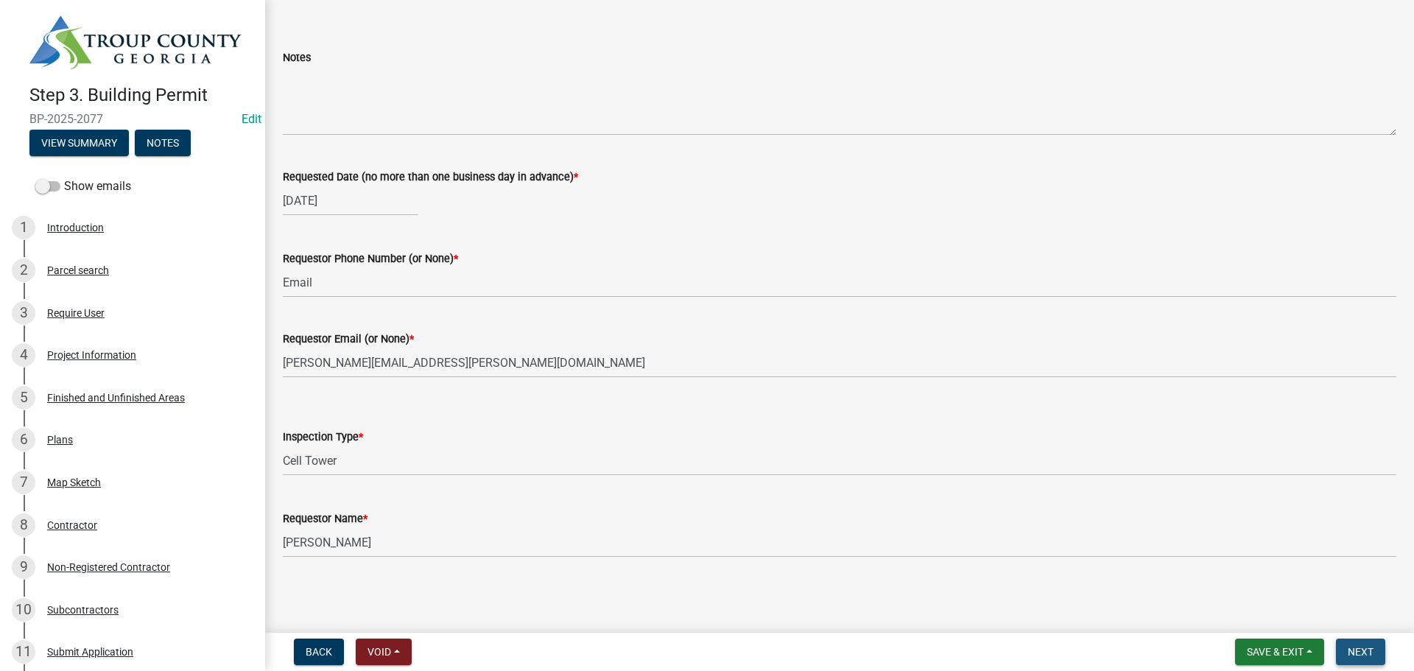
click at [1349, 646] on span "Next" at bounding box center [1361, 652] width 26 height 12
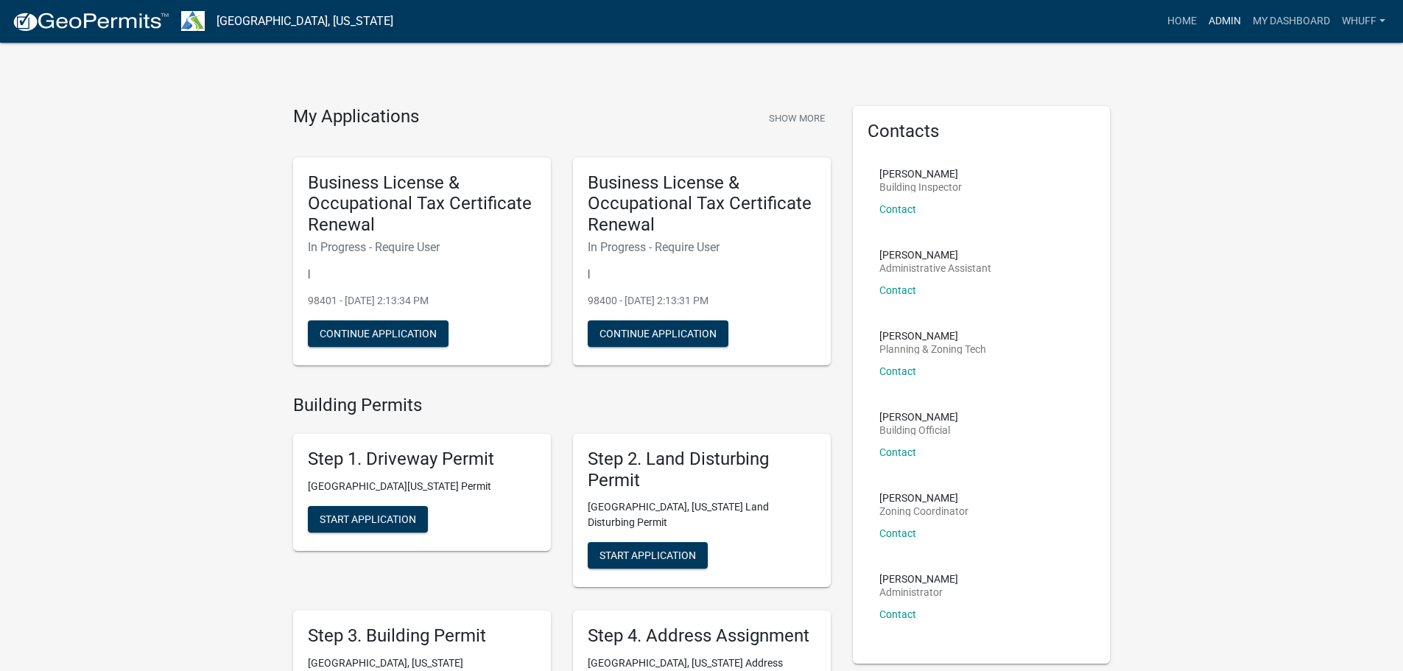
click at [1233, 17] on link "Admin" at bounding box center [1225, 21] width 44 height 28
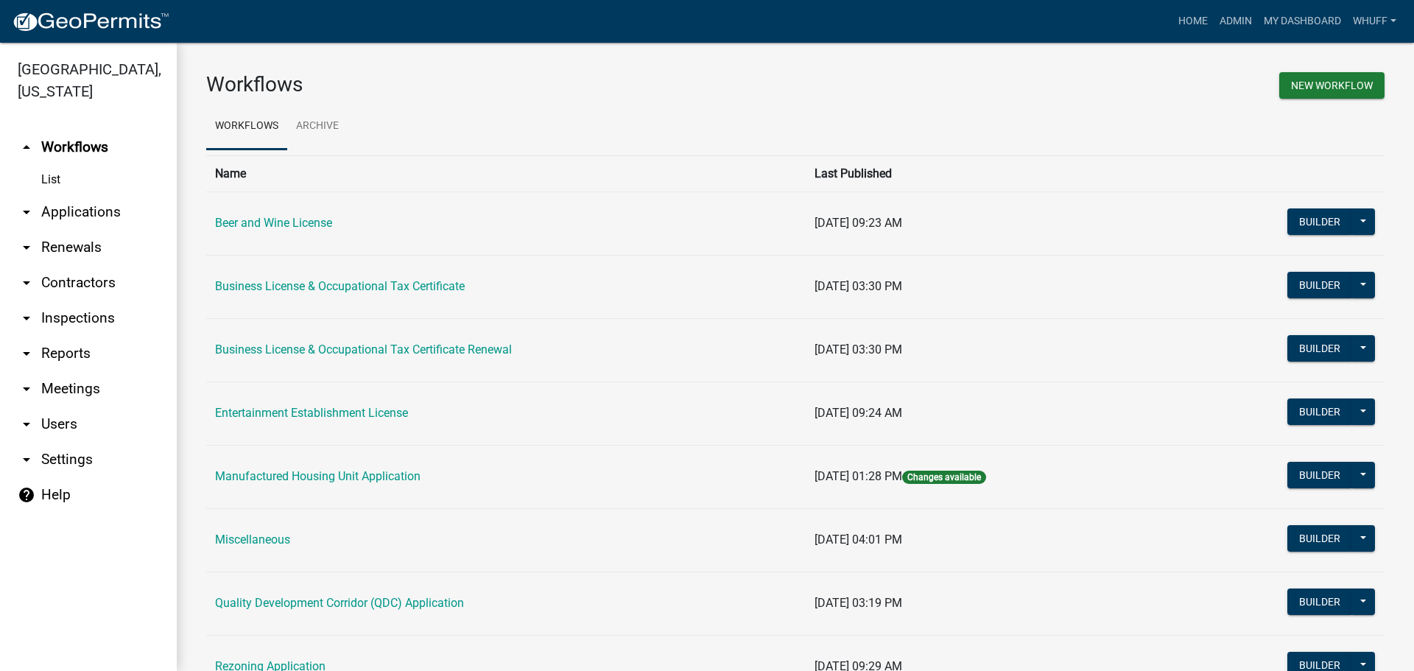
click at [96, 194] on link "arrow_drop_down Applications" at bounding box center [88, 211] width 177 height 35
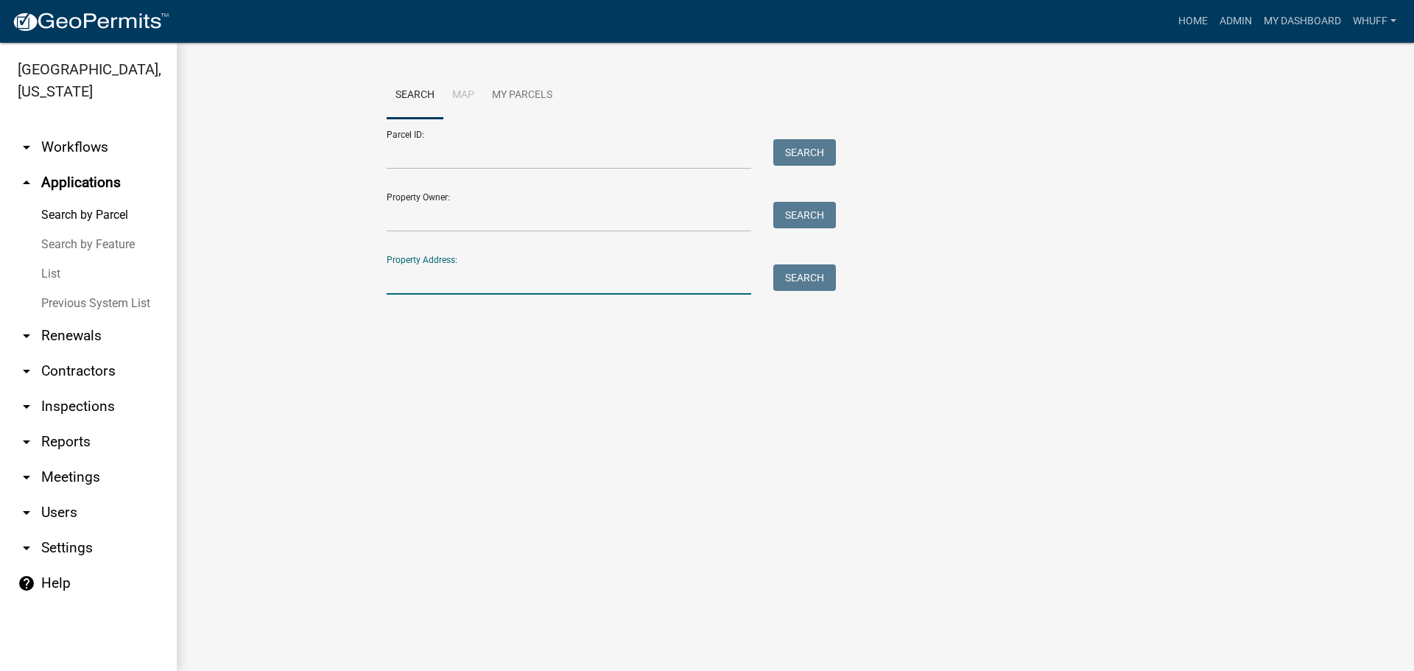
click at [483, 268] on input "Property Address:" at bounding box center [569, 279] width 365 height 30
type input "846 A Corinth"
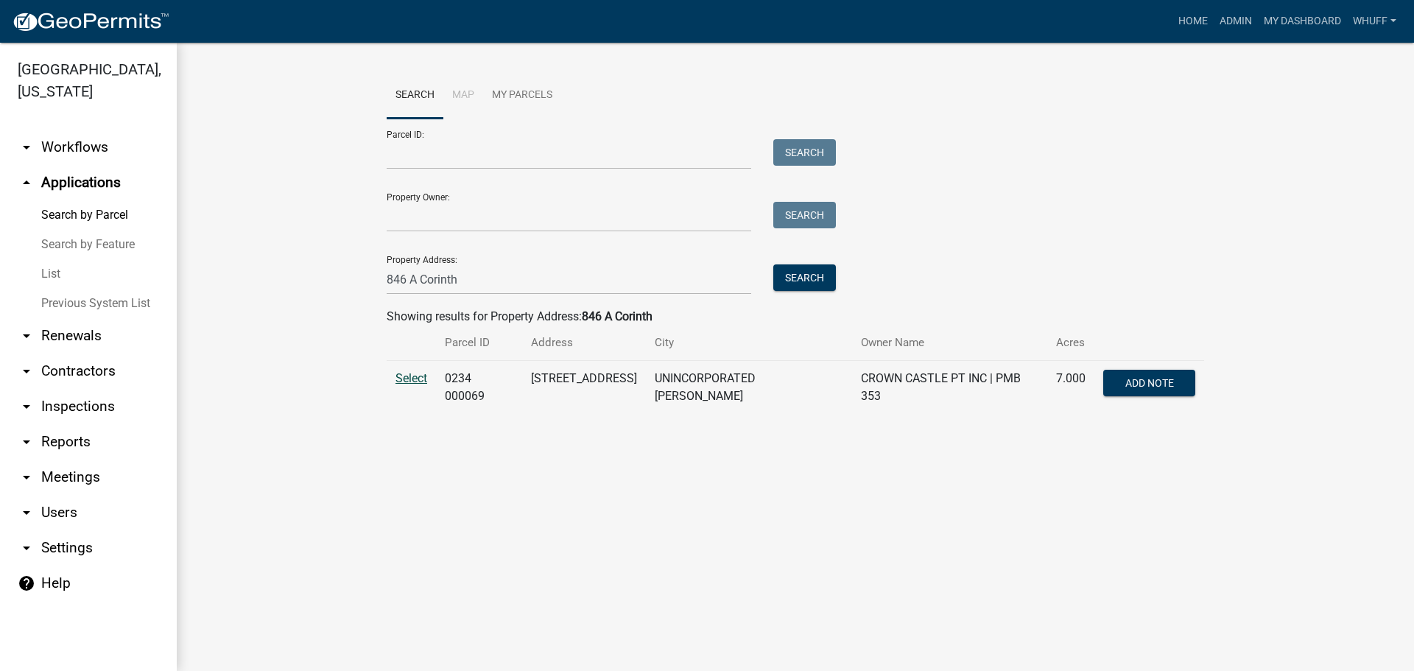
click at [404, 372] on span "Select" at bounding box center [411, 378] width 32 height 14
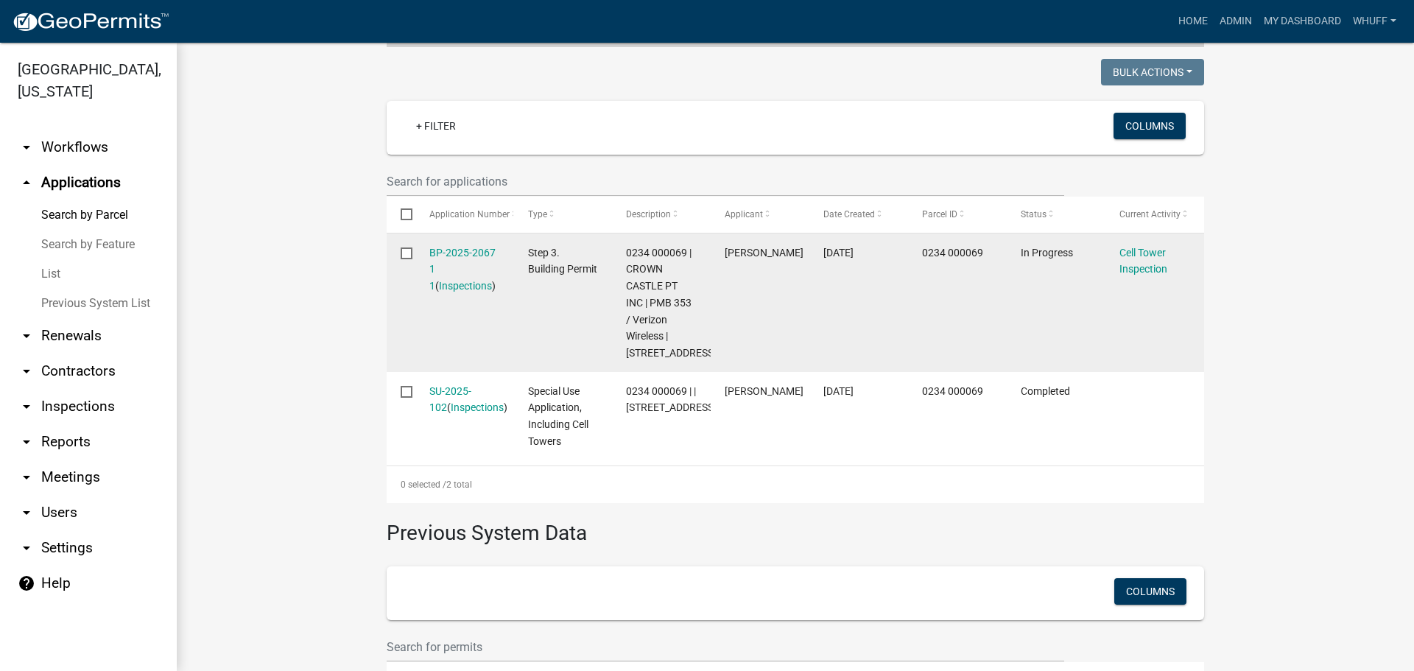
scroll to position [368, 0]
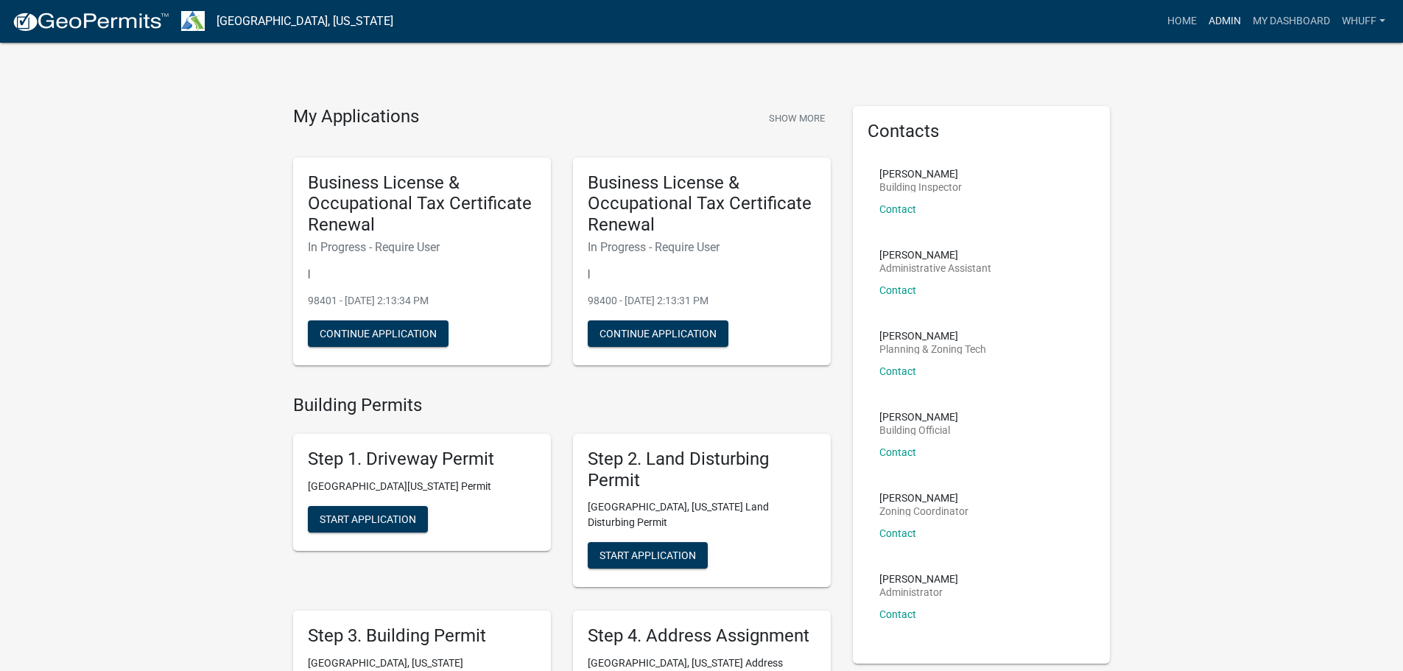
click at [1215, 24] on link "Admin" at bounding box center [1225, 21] width 44 height 28
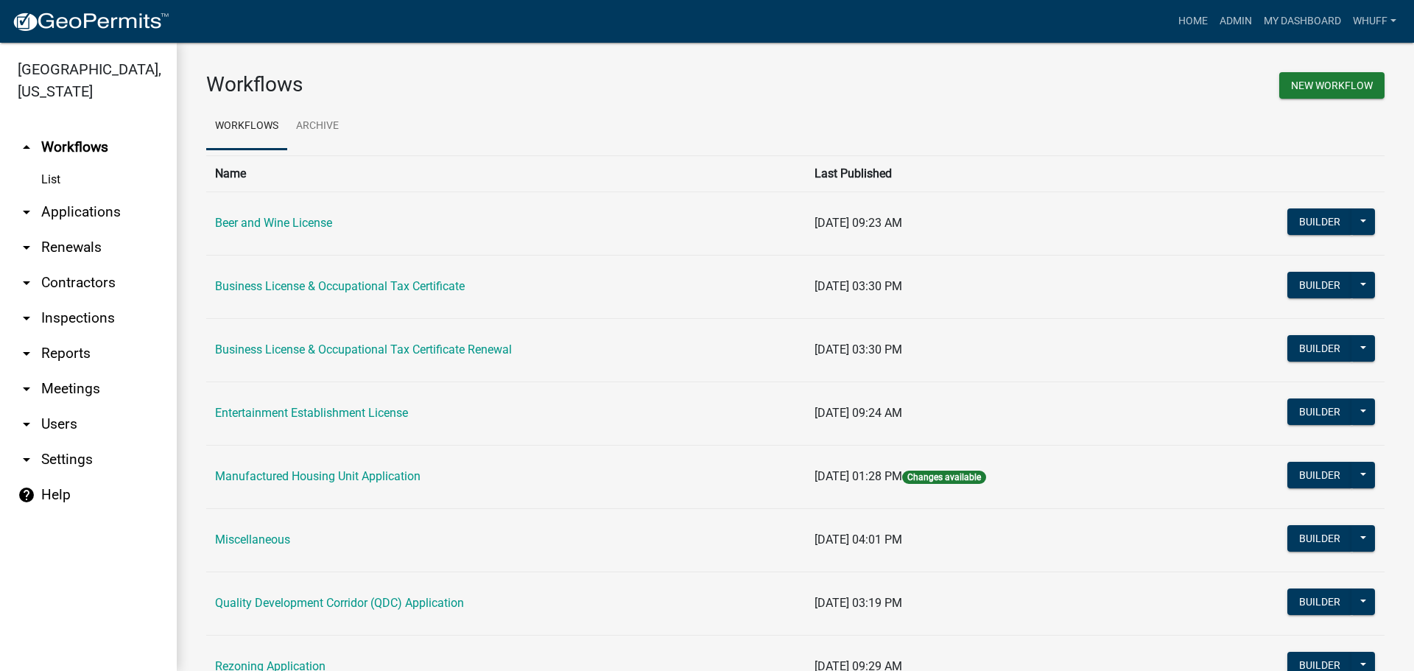
click at [85, 194] on link "arrow_drop_down Applications" at bounding box center [88, 211] width 177 height 35
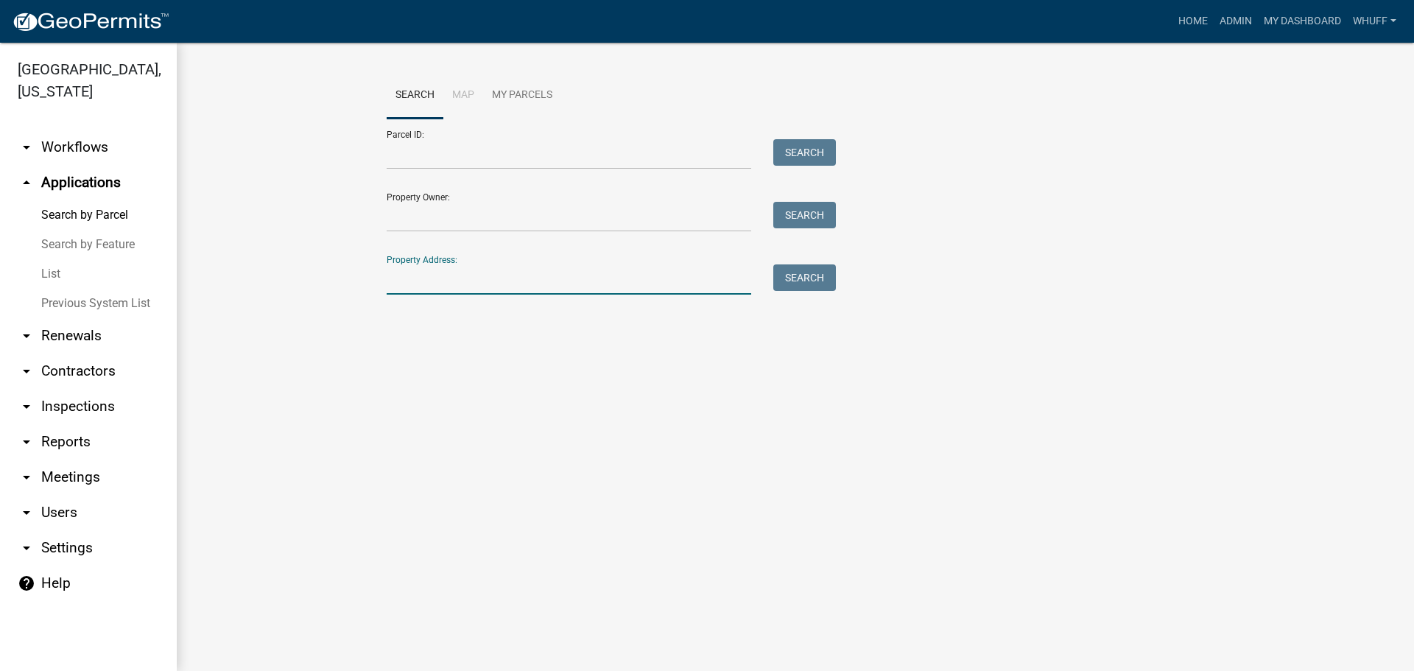
click at [542, 279] on input "Property Address:" at bounding box center [569, 279] width 365 height 30
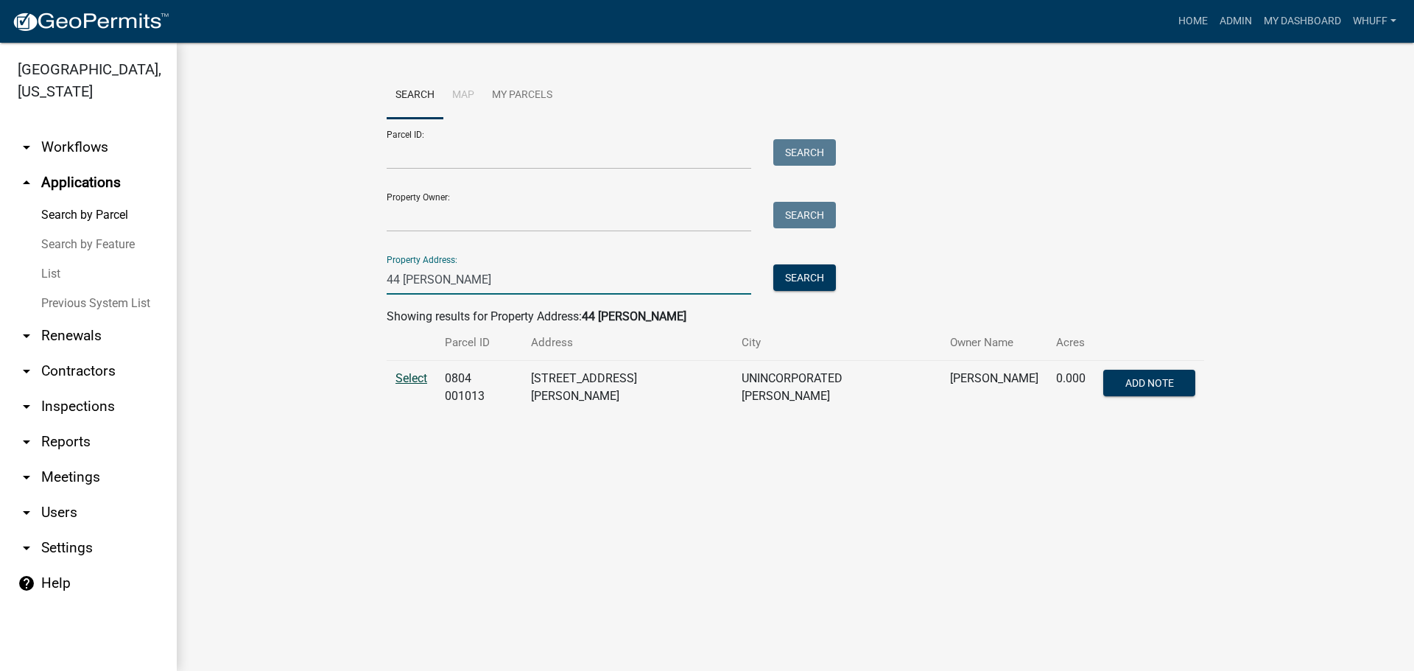
type input "44 [PERSON_NAME]"
click at [406, 376] on span "Select" at bounding box center [411, 378] width 32 height 14
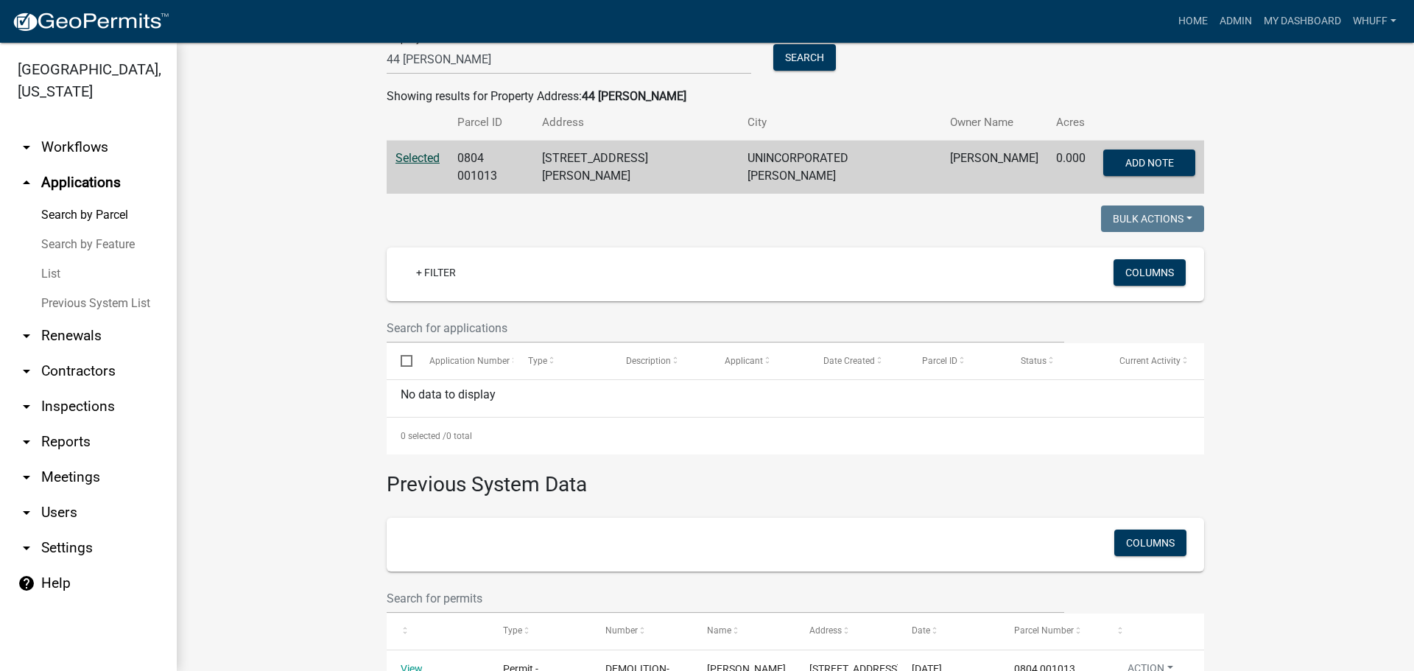
scroll to position [63, 0]
